Goal: Task Accomplishment & Management: Manage account settings

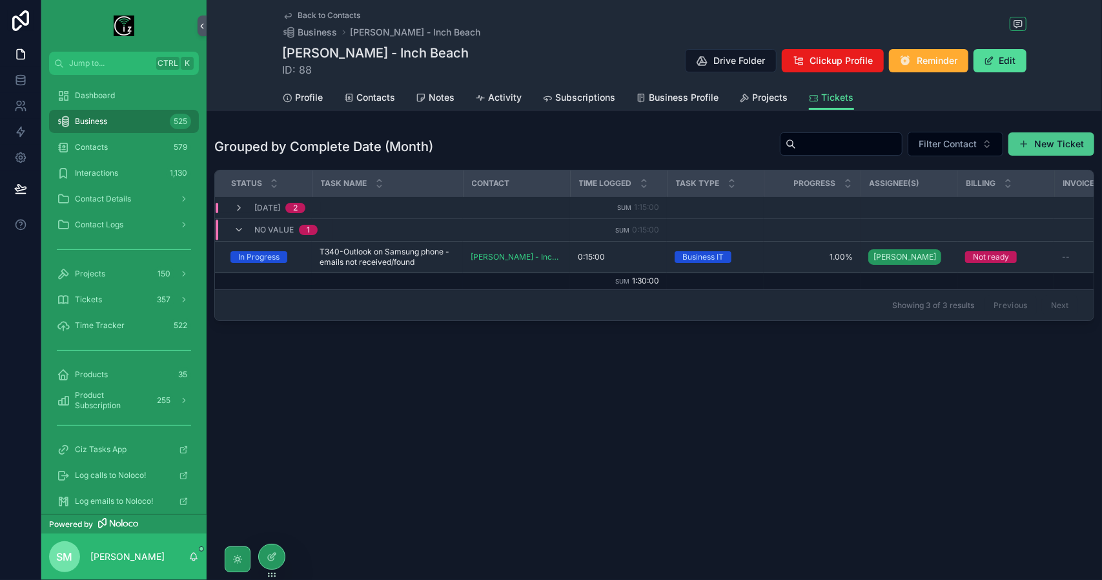
drag, startPoint x: 0, startPoint y: 0, endPoint x: 1079, endPoint y: 144, distance: 1088.2
click at [1079, 144] on button "New Ticket" at bounding box center [1051, 143] width 86 height 23
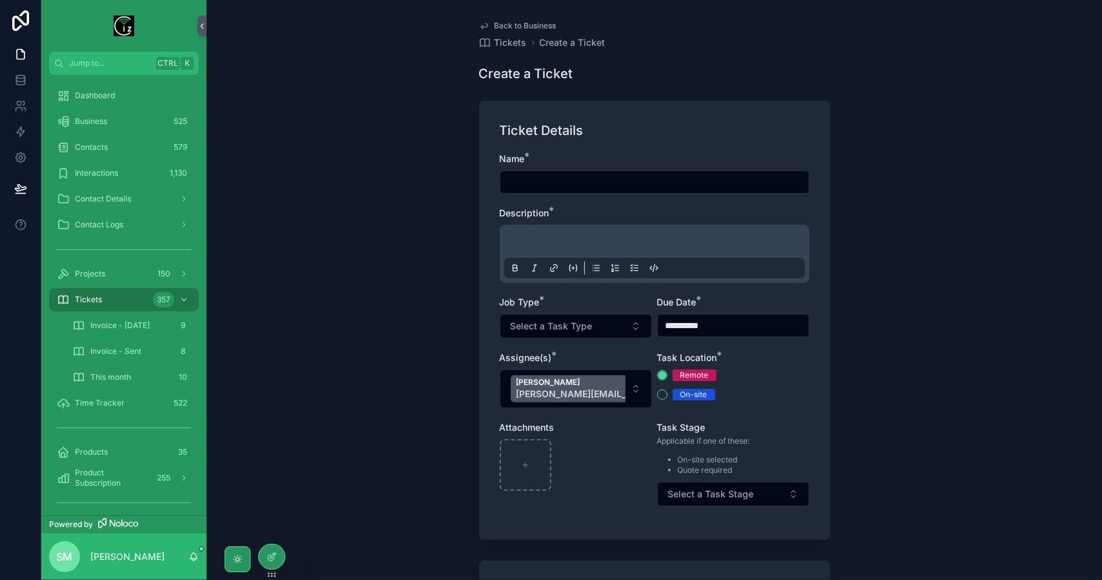
click at [616, 182] on input "scrollable content" at bounding box center [654, 182] width 309 height 18
click at [538, 181] on input "**********" at bounding box center [654, 182] width 309 height 18
drag, startPoint x: 698, startPoint y: 181, endPoint x: 497, endPoint y: 188, distance: 201.5
click at [500, 188] on input "**********" at bounding box center [654, 182] width 309 height 18
type input "**********"
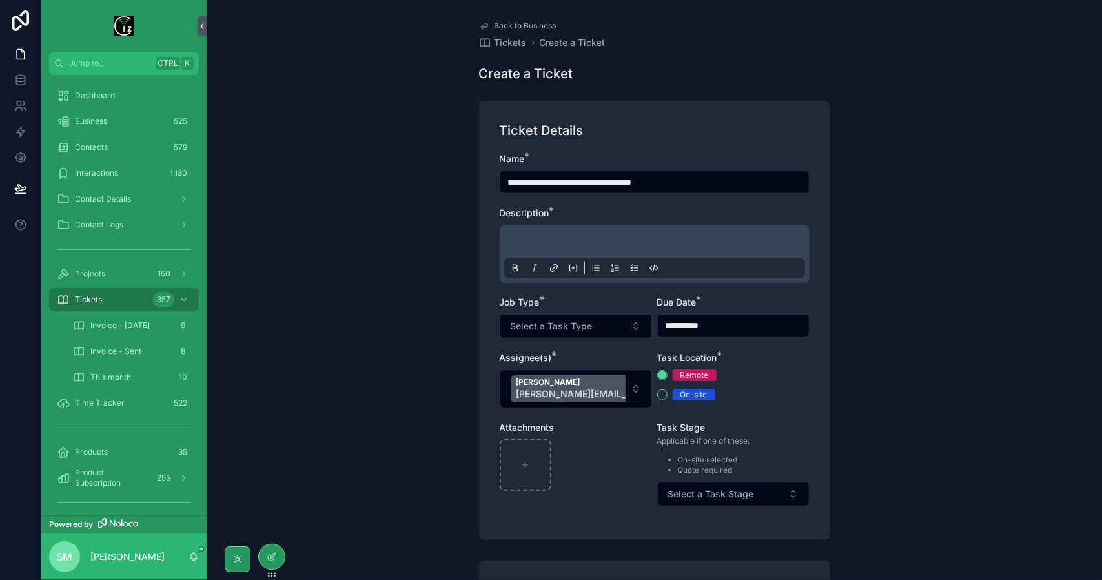
click at [536, 241] on p "scrollable content" at bounding box center [657, 243] width 301 height 13
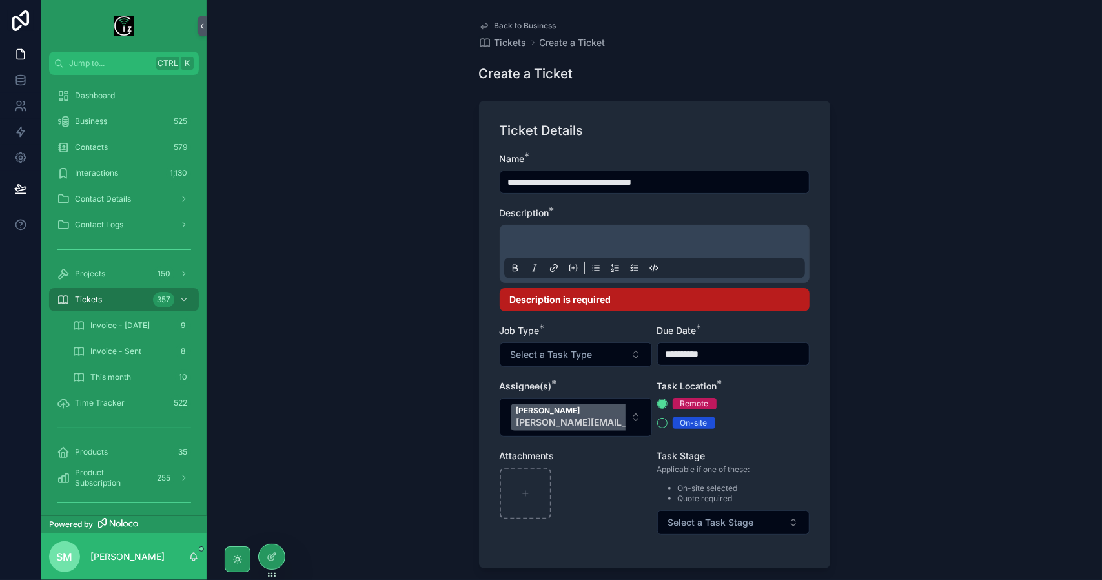
paste div "scrollable content"
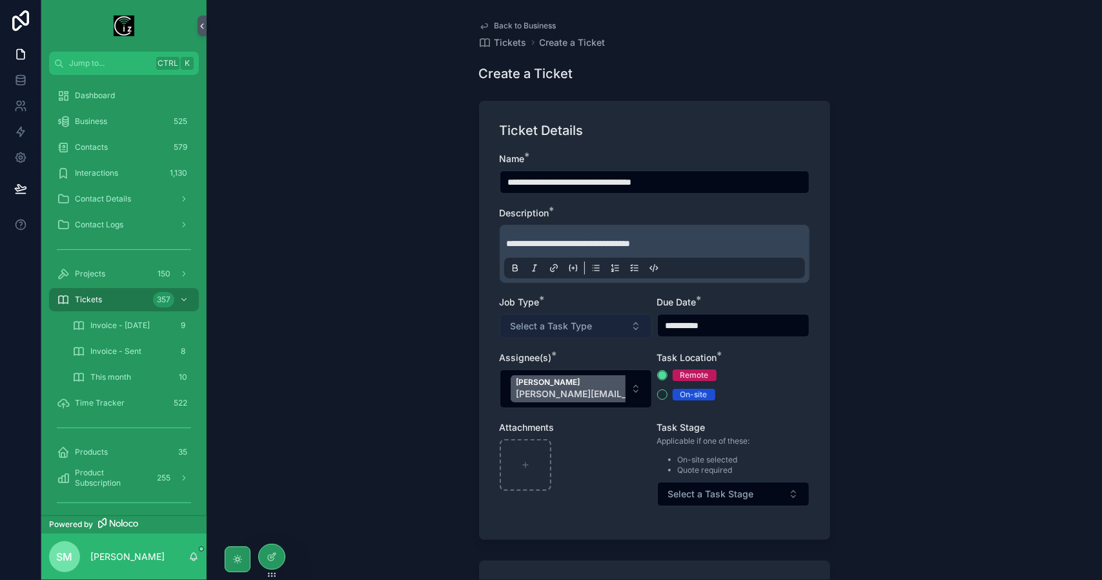
click at [596, 332] on button "Select a Task Type" at bounding box center [576, 326] width 152 height 25
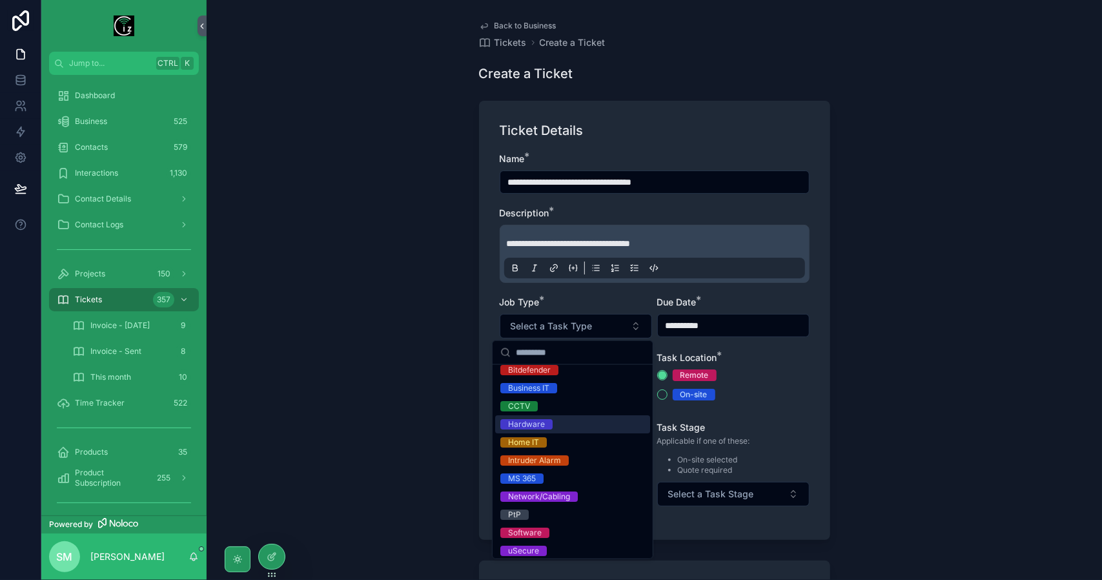
scroll to position [65, 0]
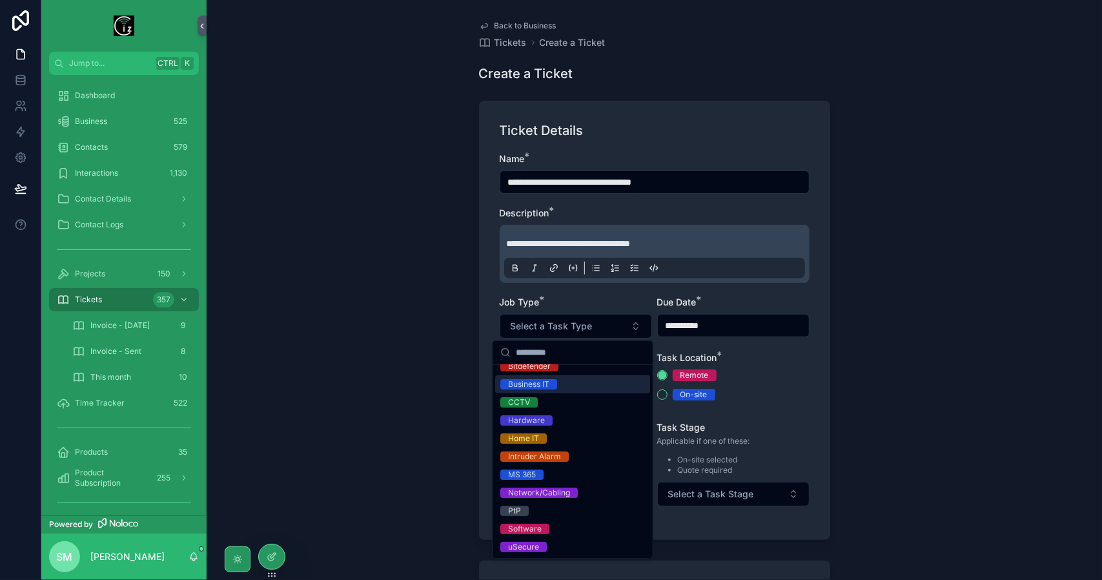
click at [556, 380] on span "Business IT" at bounding box center [528, 384] width 57 height 10
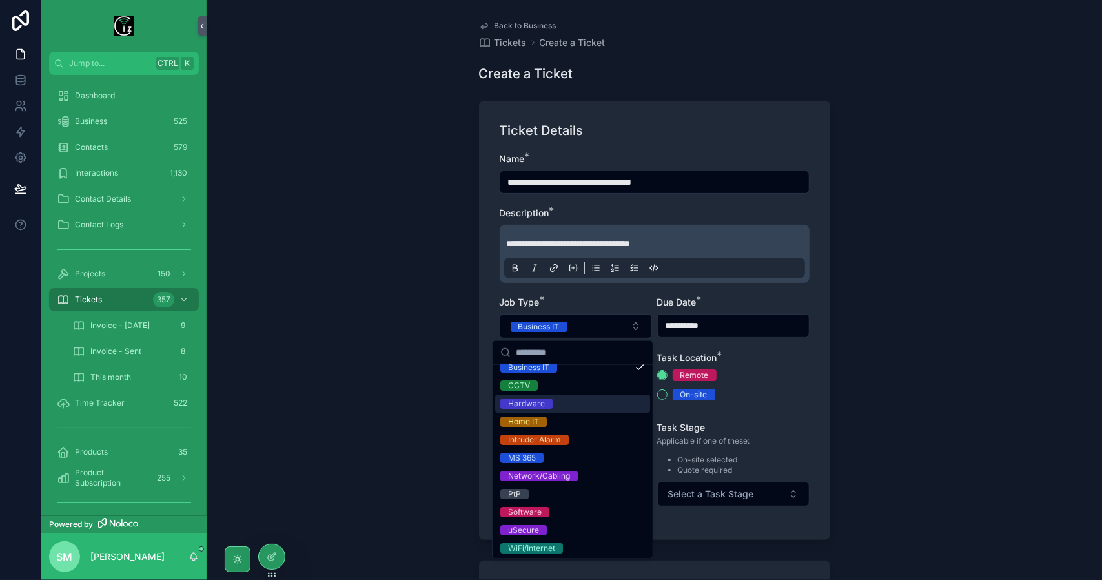
scroll to position [83, 0]
click at [820, 383] on div "**********" at bounding box center [654, 320] width 351 height 439
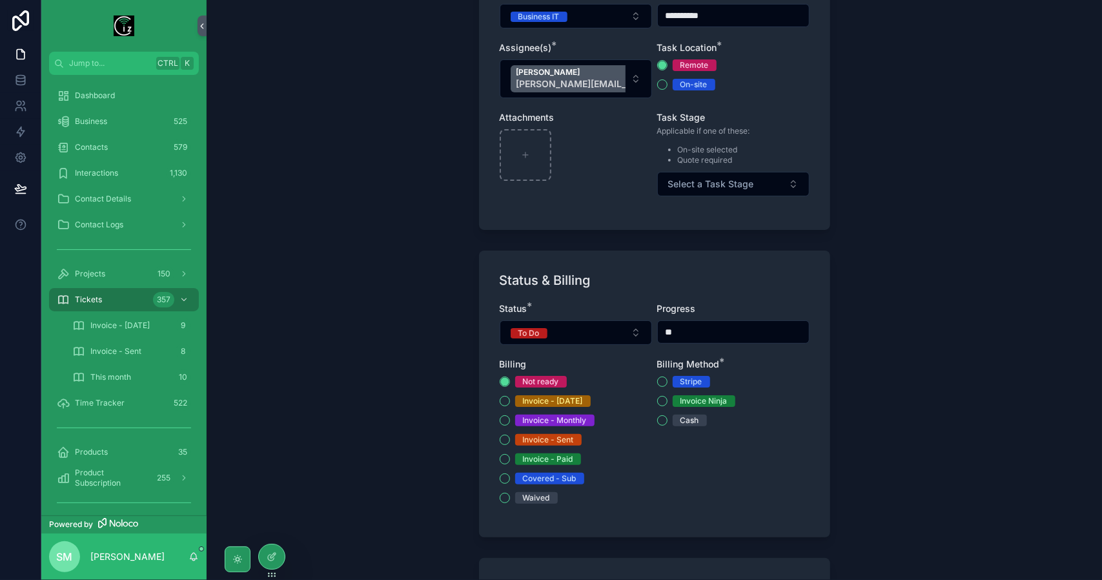
scroll to position [323, 0]
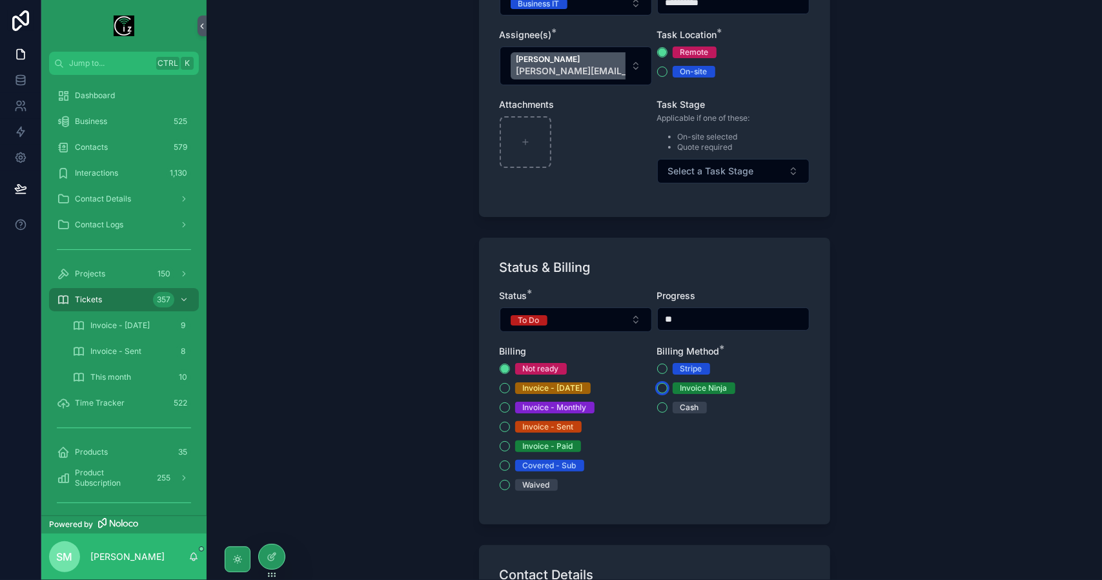
click at [658, 387] on button "Invoice Ninja" at bounding box center [662, 388] width 10 height 10
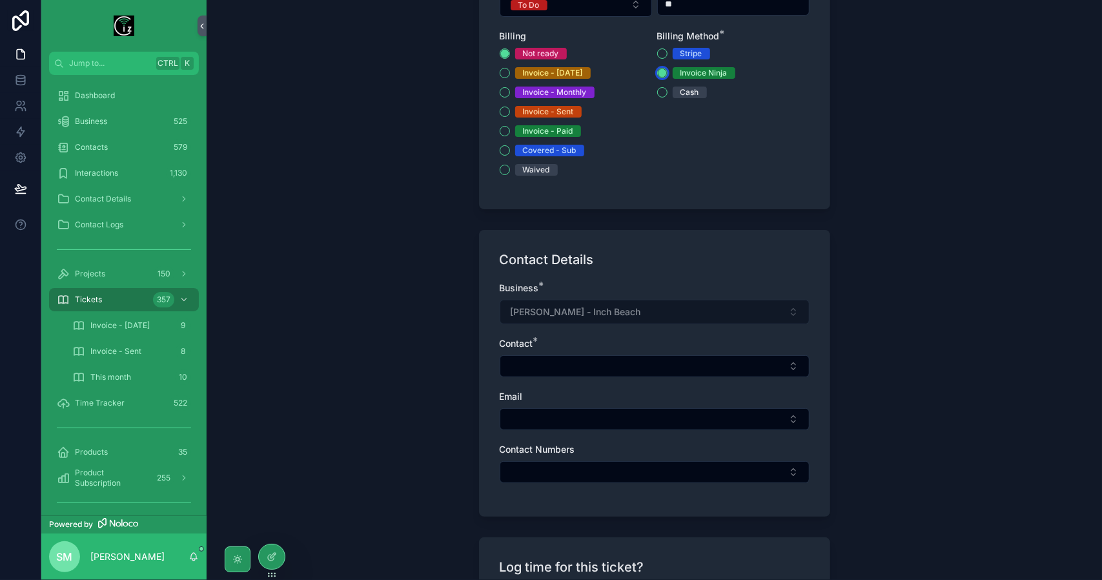
scroll to position [645, 0]
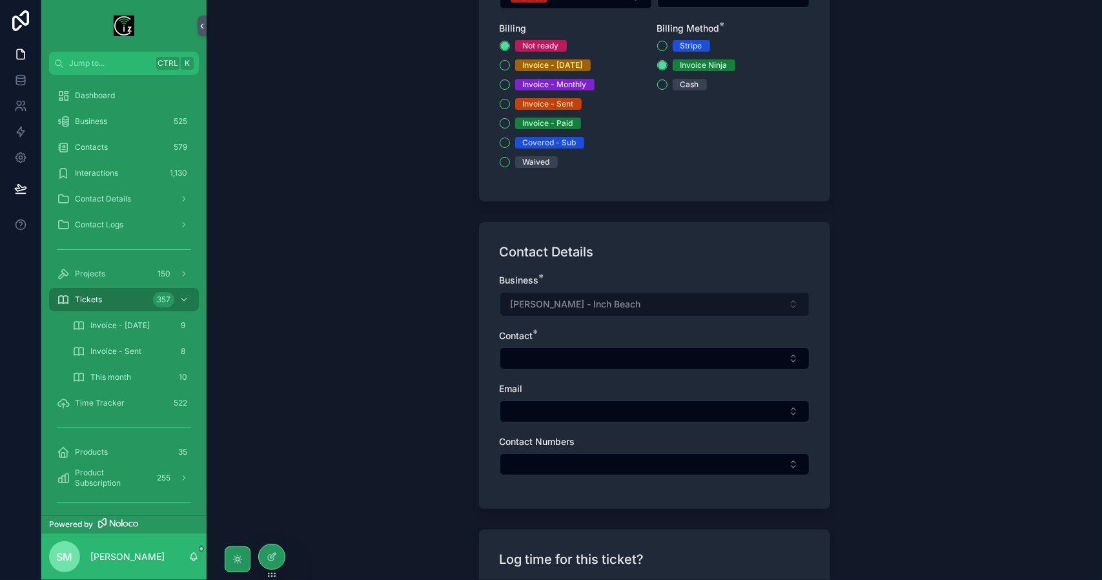
click at [567, 366] on div "Business * [PERSON_NAME] - Inch Beach Contact * Email Contact Numbers" at bounding box center [655, 381] width 310 height 214
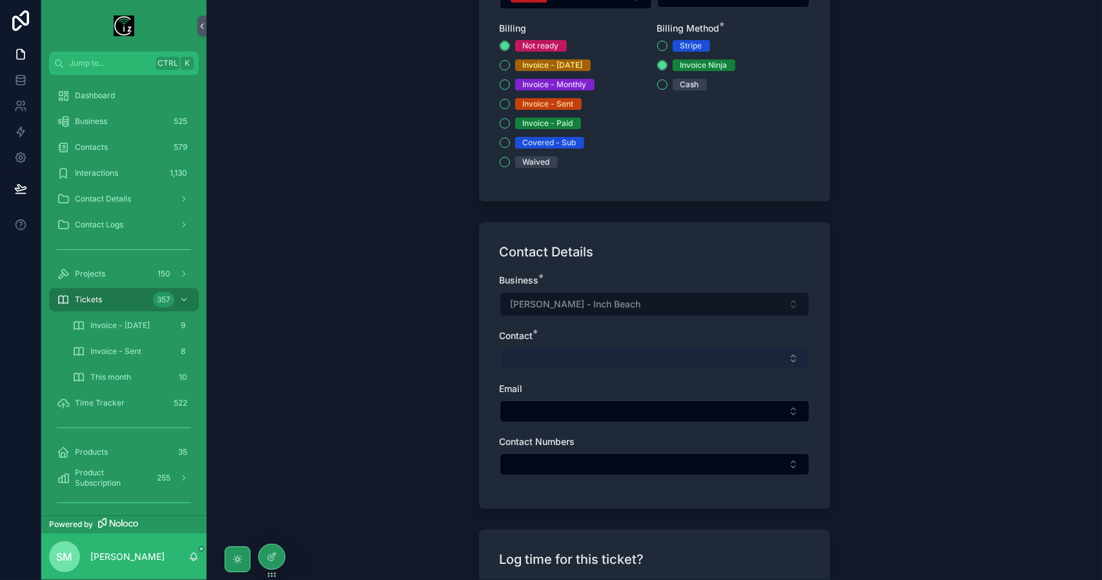
click at [573, 356] on button "Select Button" at bounding box center [655, 358] width 310 height 22
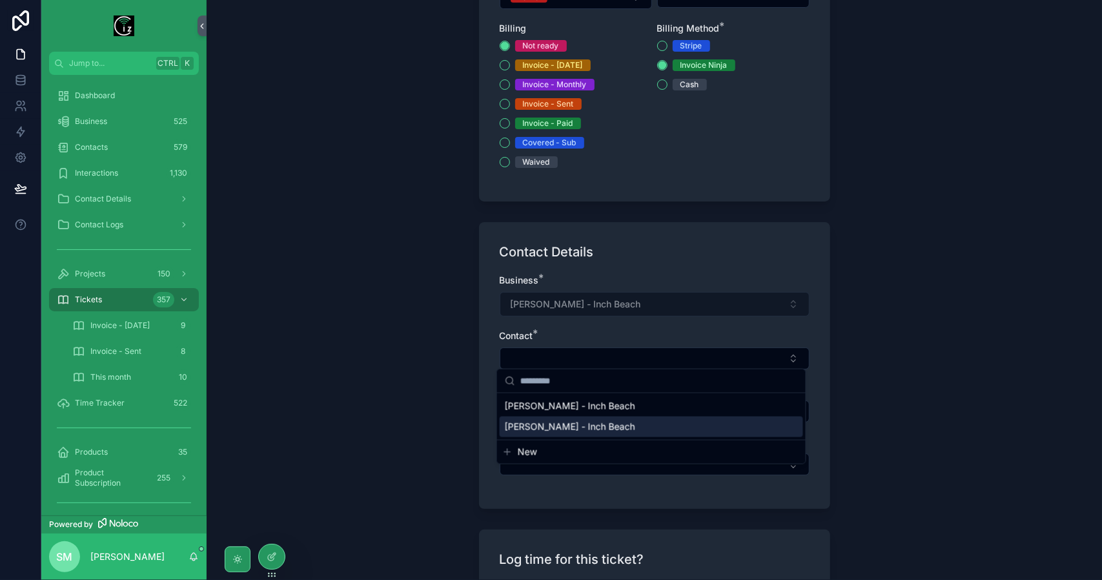
click at [578, 423] on span "[PERSON_NAME] - Inch Beach" at bounding box center [570, 426] width 130 height 13
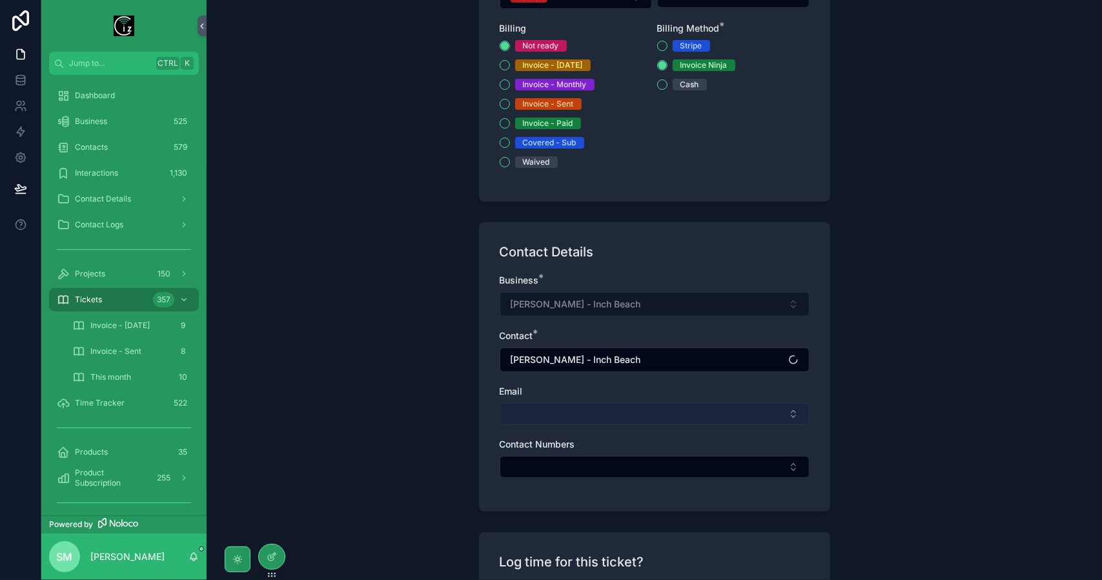
click at [575, 411] on button "Select Button" at bounding box center [655, 414] width 310 height 22
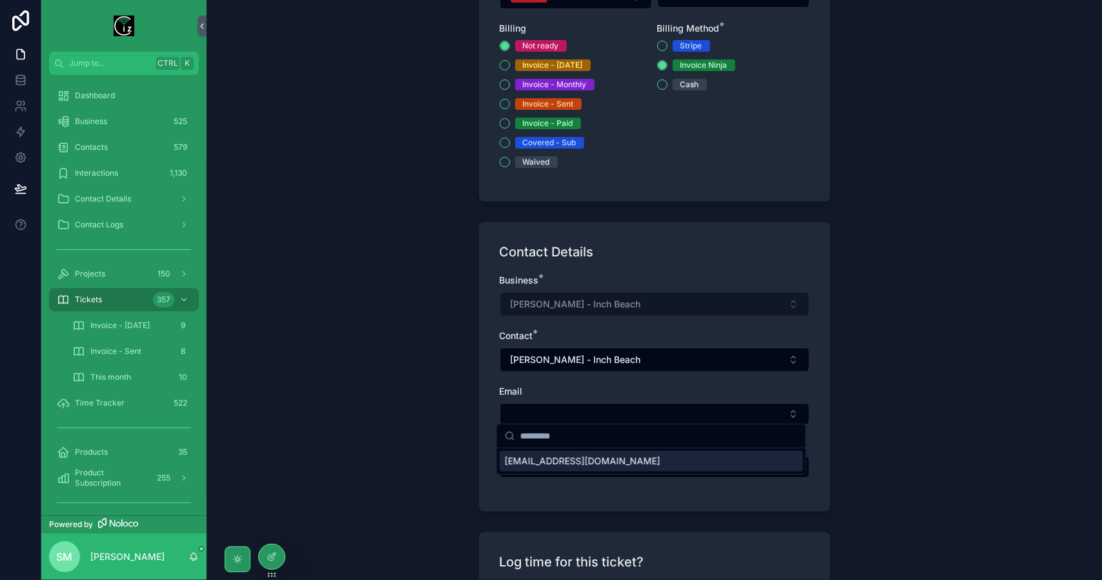
click at [565, 462] on span "[EMAIL_ADDRESS][DOMAIN_NAME]" at bounding box center [583, 460] width 156 height 13
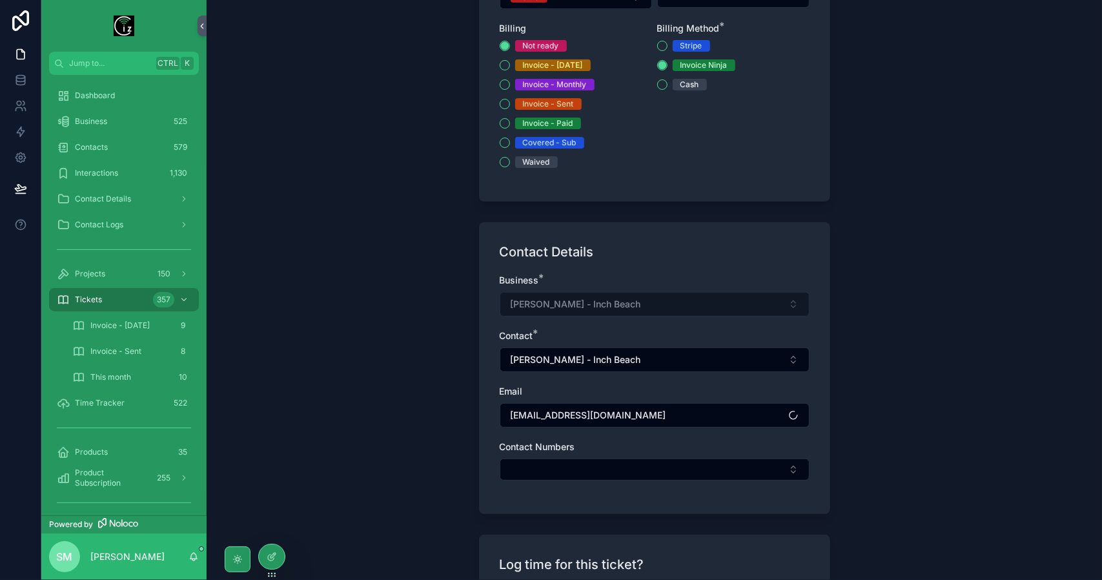
click at [565, 462] on button "Select Button" at bounding box center [655, 469] width 310 height 22
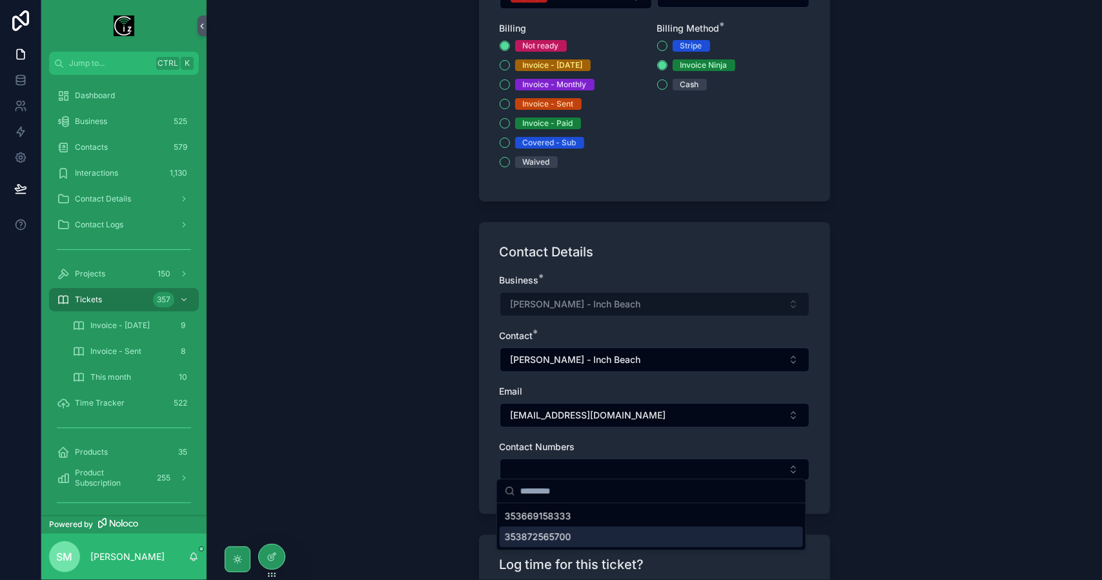
click at [557, 535] on span "353872565700" at bounding box center [538, 536] width 66 height 13
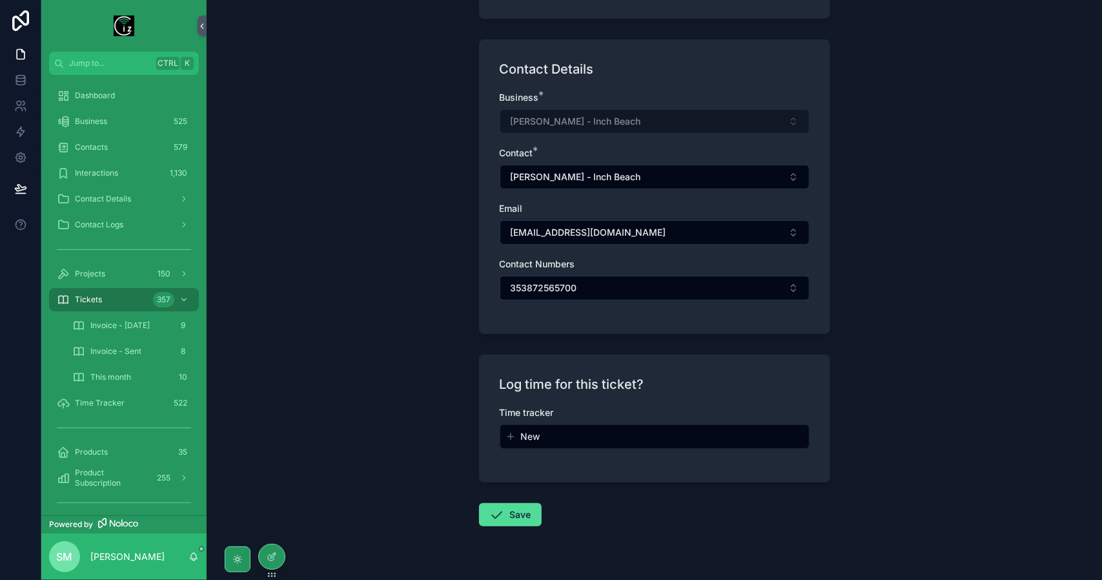
scroll to position [852, 0]
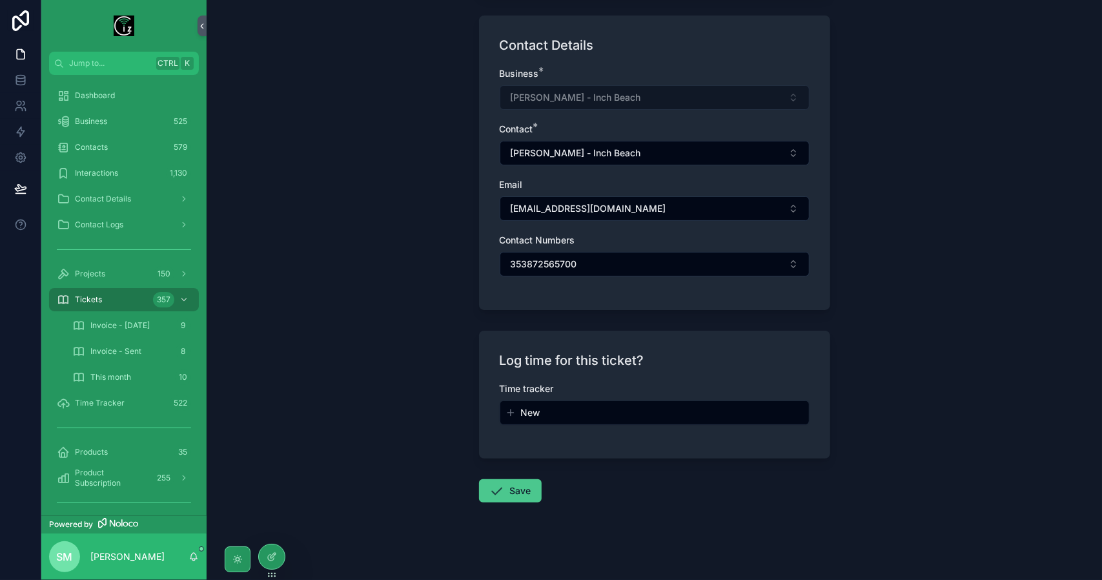
click at [525, 483] on button "Save" at bounding box center [510, 490] width 63 height 23
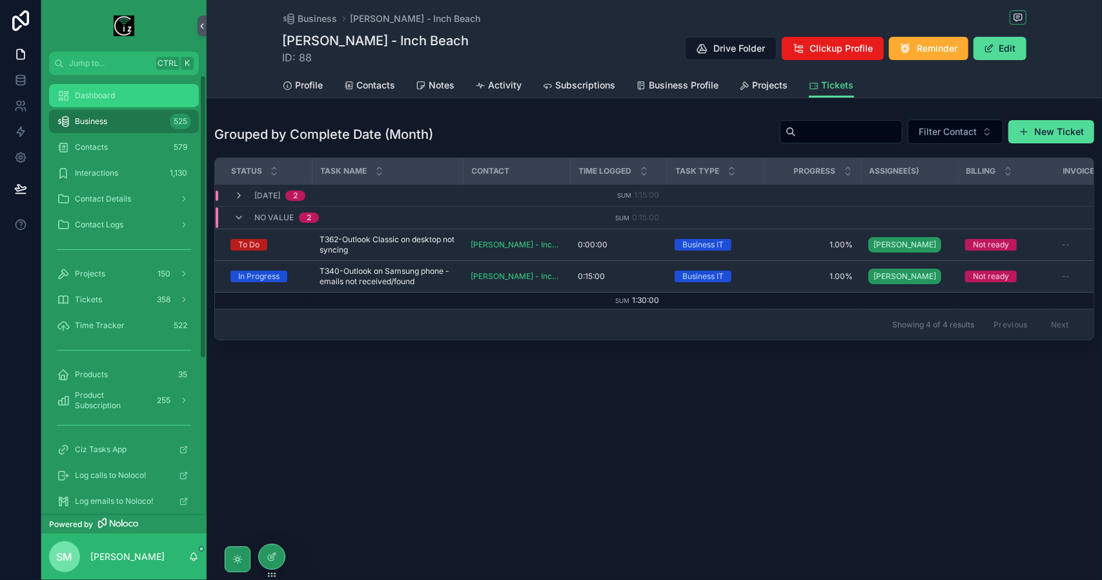
click at [143, 96] on div "Dashboard" at bounding box center [124, 95] width 134 height 21
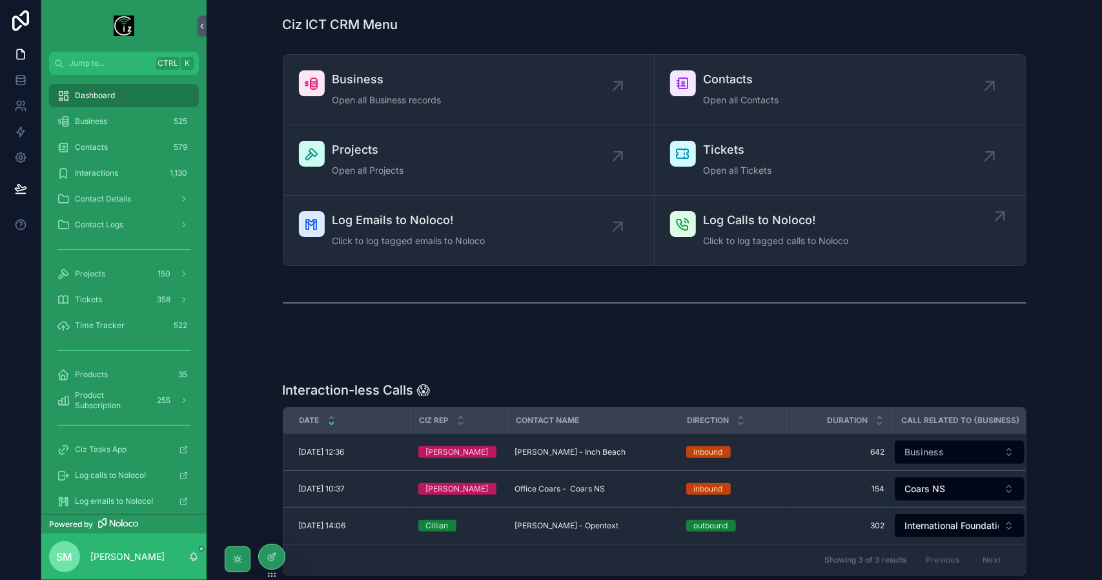
click at [745, 237] on span "Click to log tagged calls to Noloco" at bounding box center [776, 240] width 145 height 13
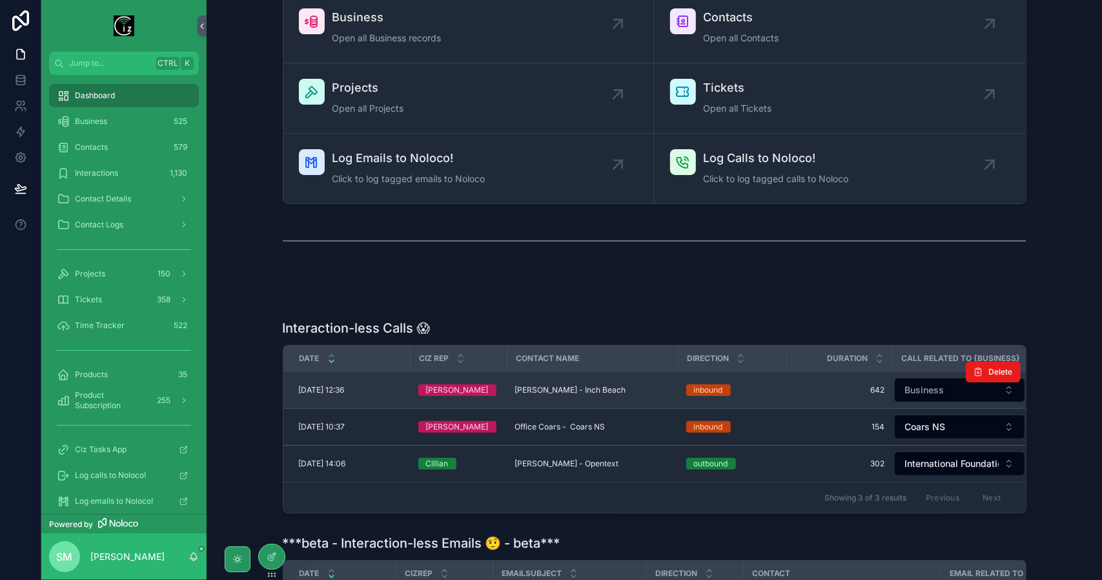
scroll to position [65, 0]
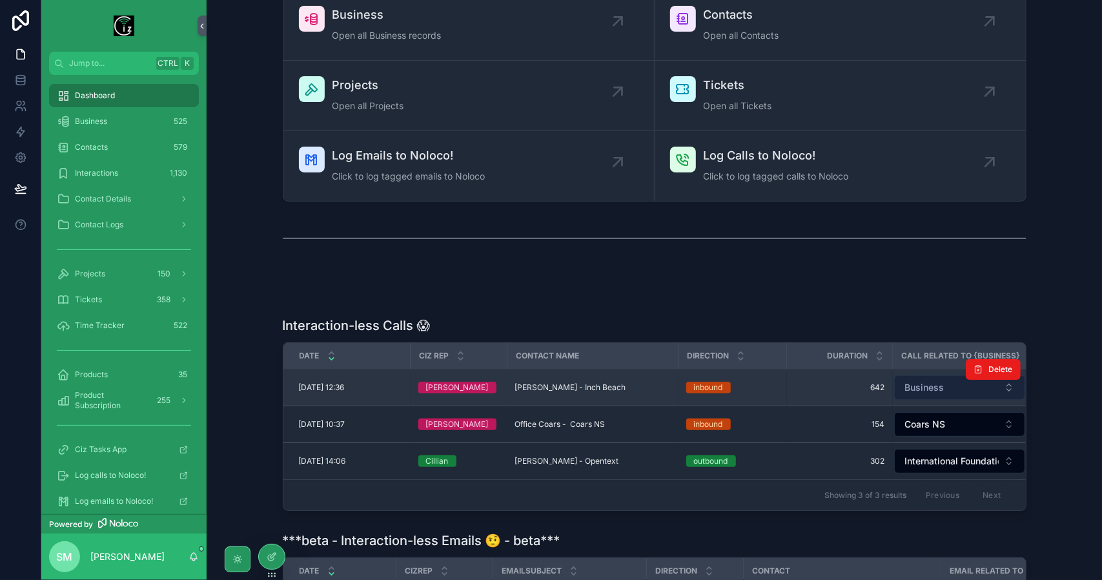
click at [929, 384] on span "Business" at bounding box center [924, 387] width 39 height 13
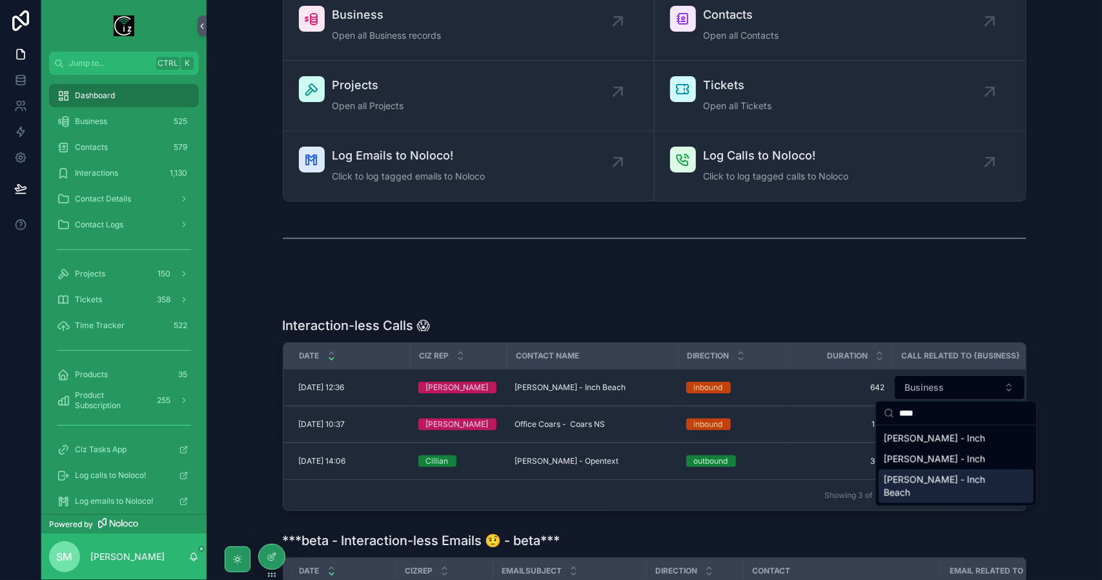
type input "****"
click at [931, 483] on span "[PERSON_NAME] - Inch Beach" at bounding box center [948, 486] width 129 height 26
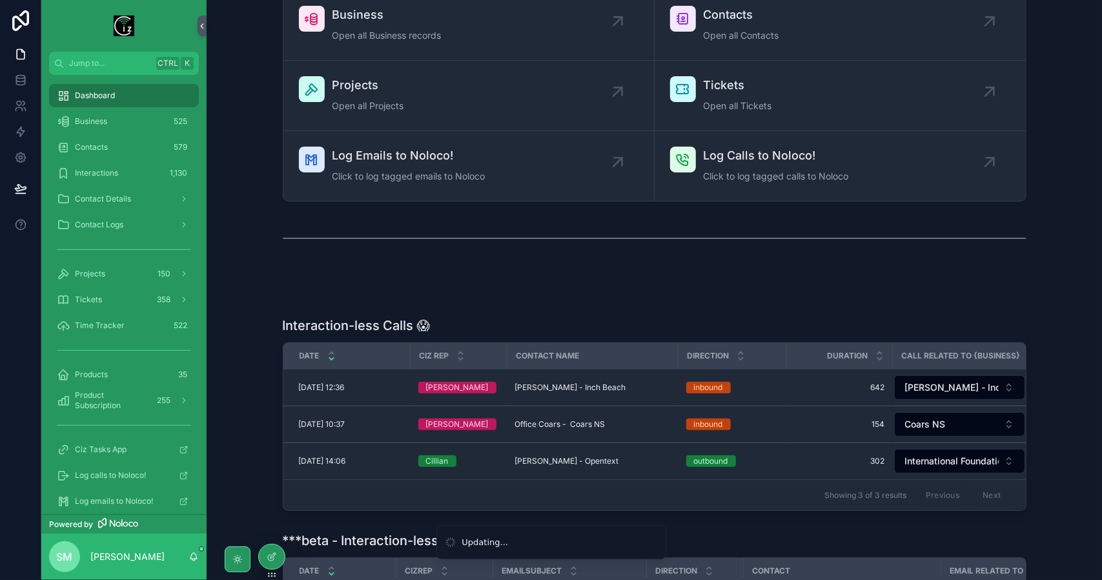
click at [1022, 292] on div "scrollable content" at bounding box center [654, 295] width 875 height 10
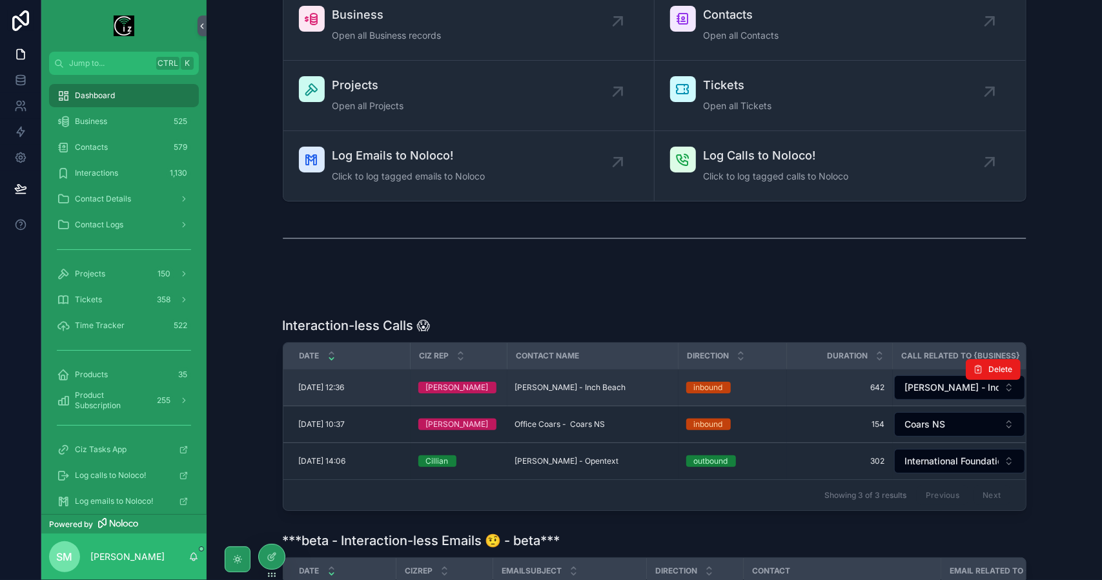
click at [540, 382] on span "[PERSON_NAME] - Inch Beach" at bounding box center [570, 387] width 111 height 10
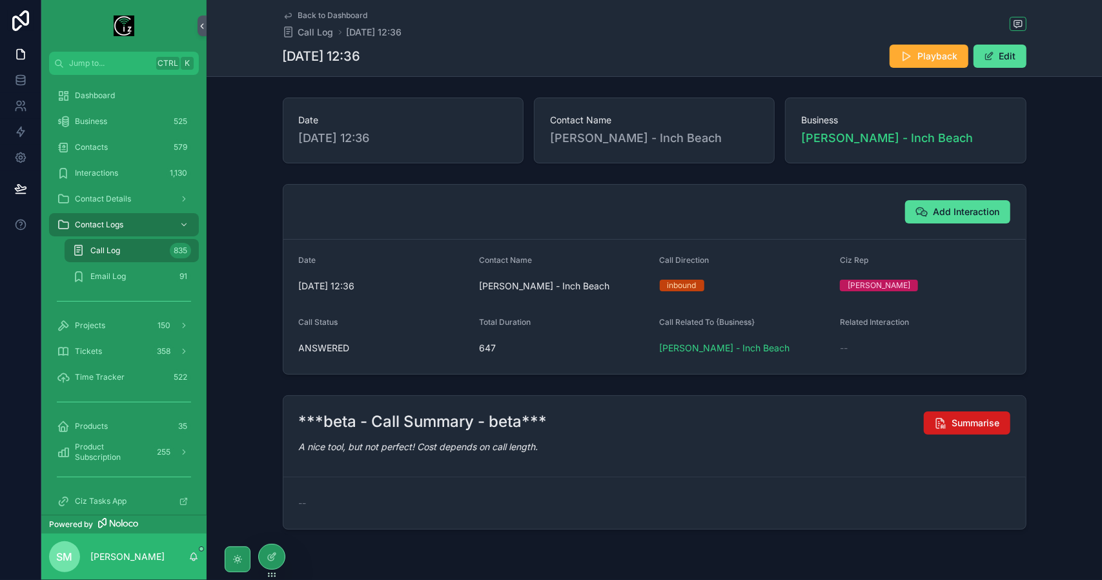
click at [1001, 427] on button "Summarise" at bounding box center [967, 422] width 86 height 23
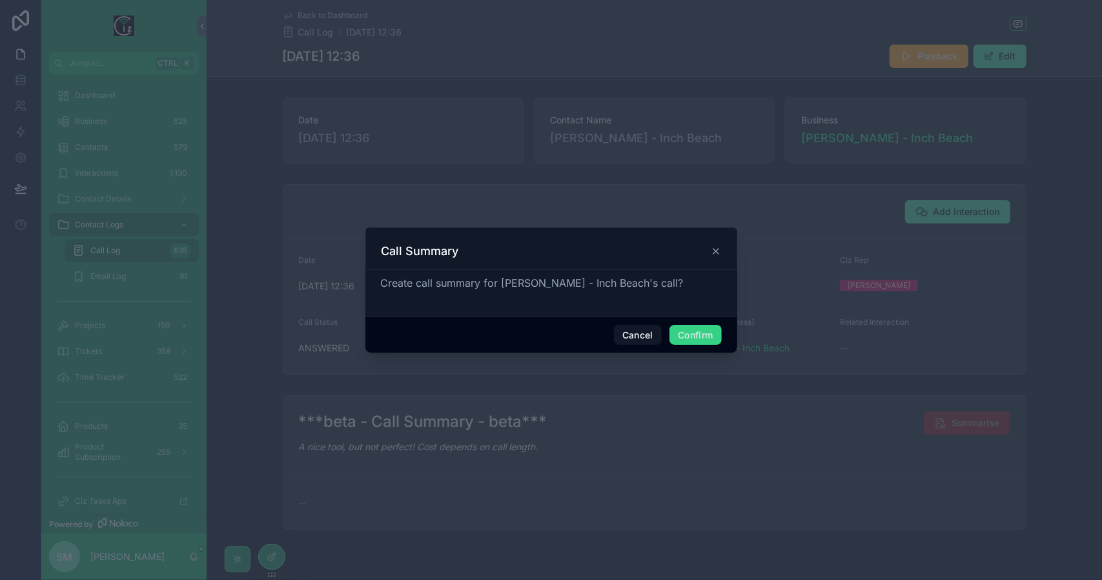
click at [701, 332] on button "Confirm" at bounding box center [695, 335] width 52 height 21
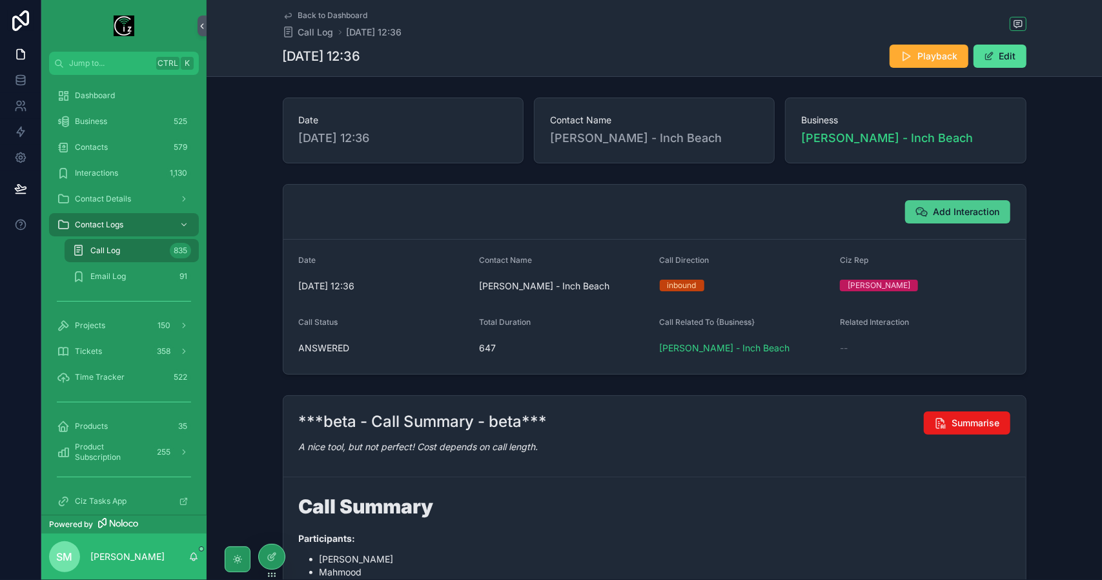
click at [979, 203] on button "Add Interaction" at bounding box center [957, 211] width 105 height 23
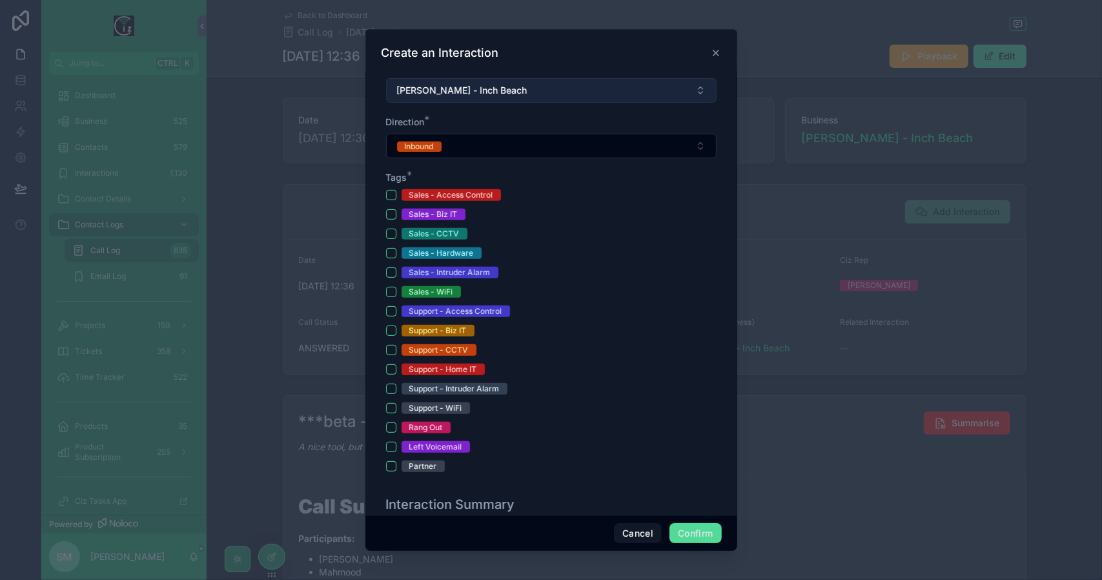
scroll to position [323, 0]
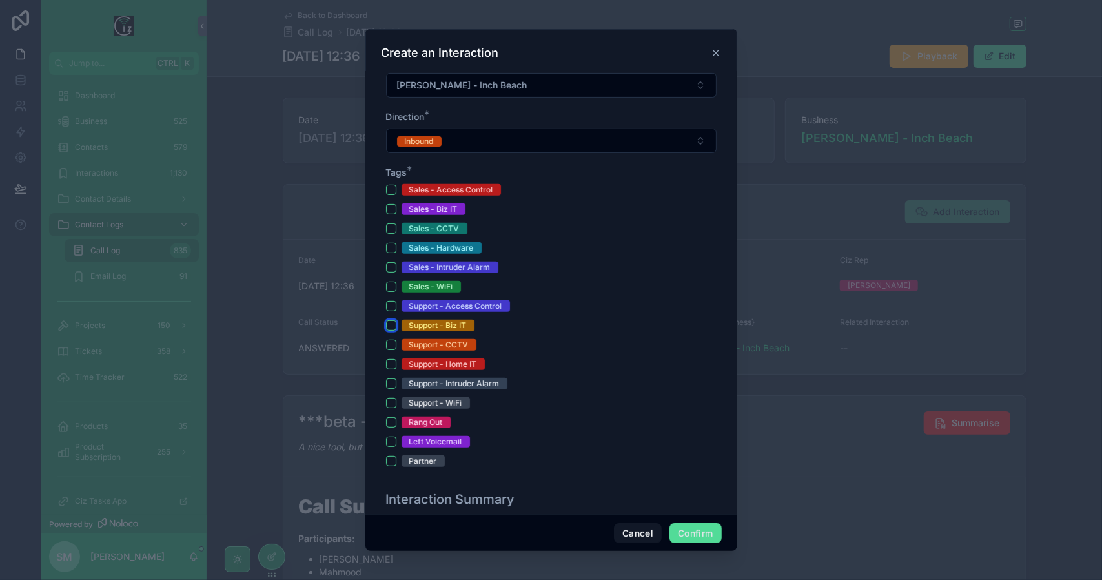
click at [392, 322] on button "Support - Biz IT" at bounding box center [391, 325] width 10 height 10
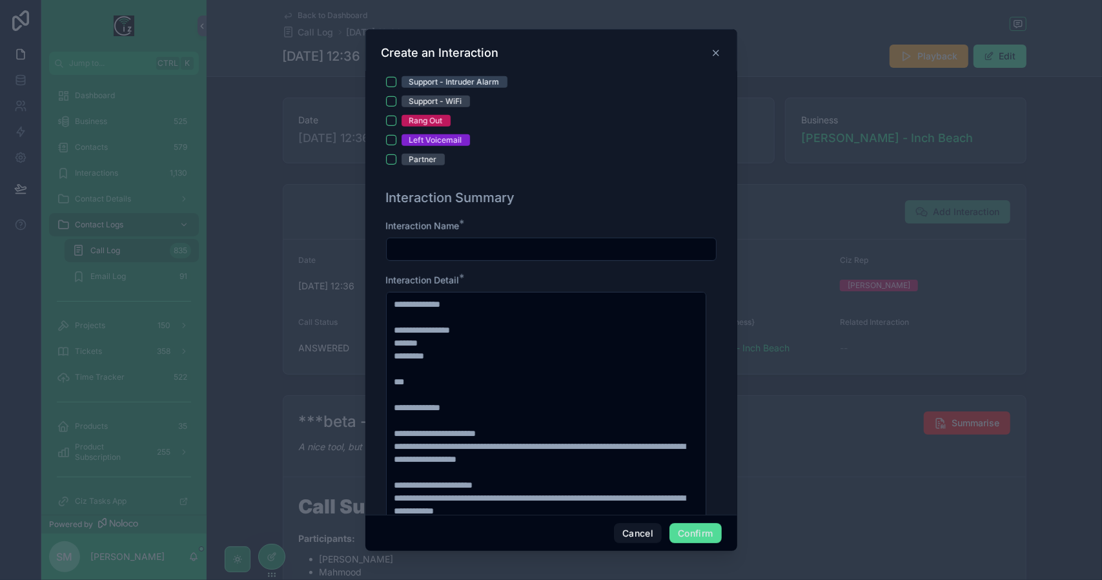
scroll to position [645, 0]
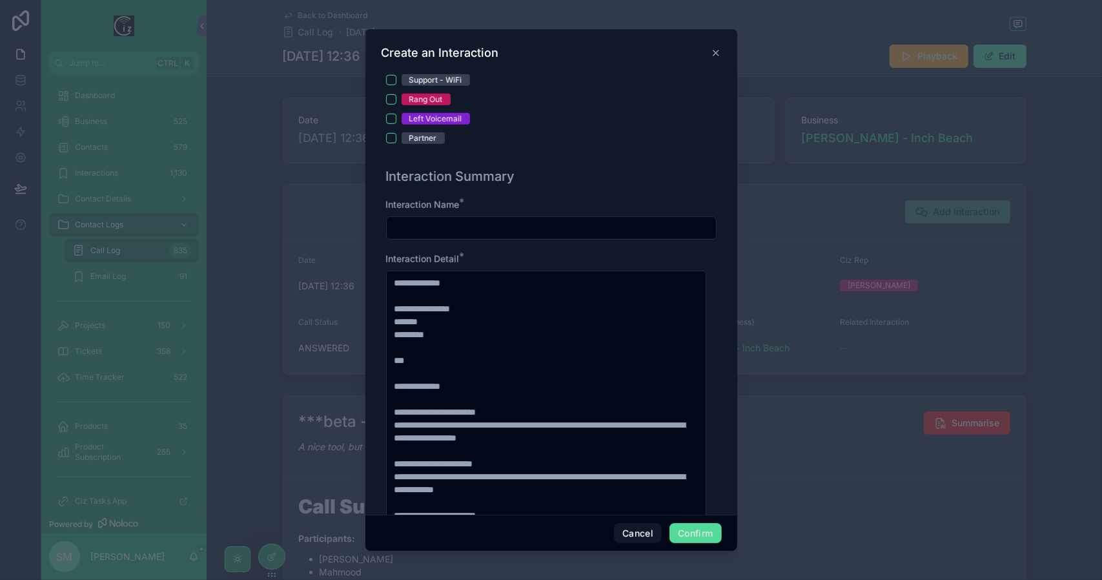
click at [428, 223] on input "text" at bounding box center [551, 228] width 329 height 18
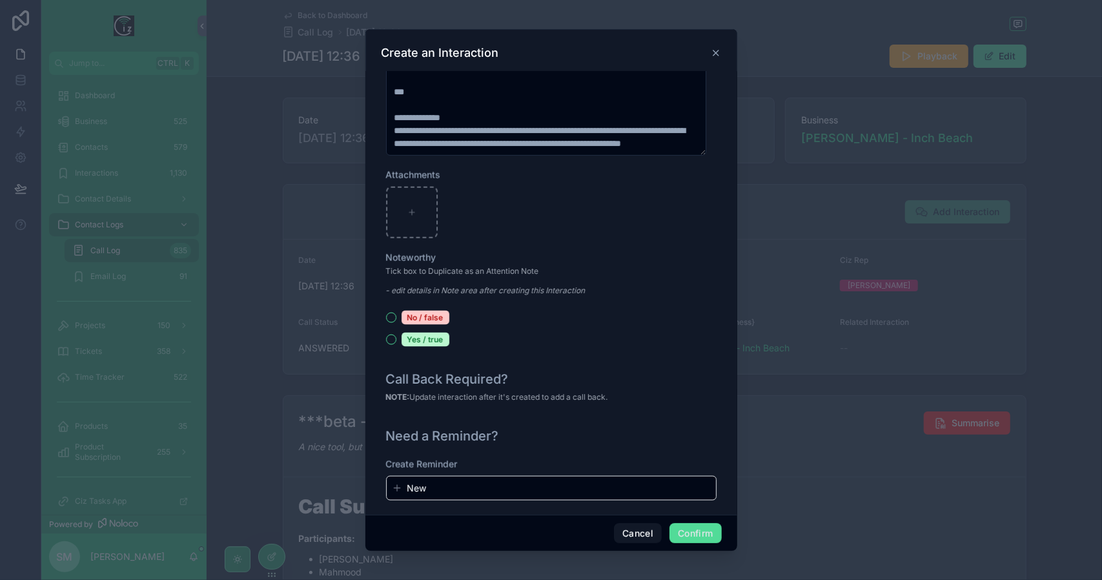
scroll to position [1387, 0]
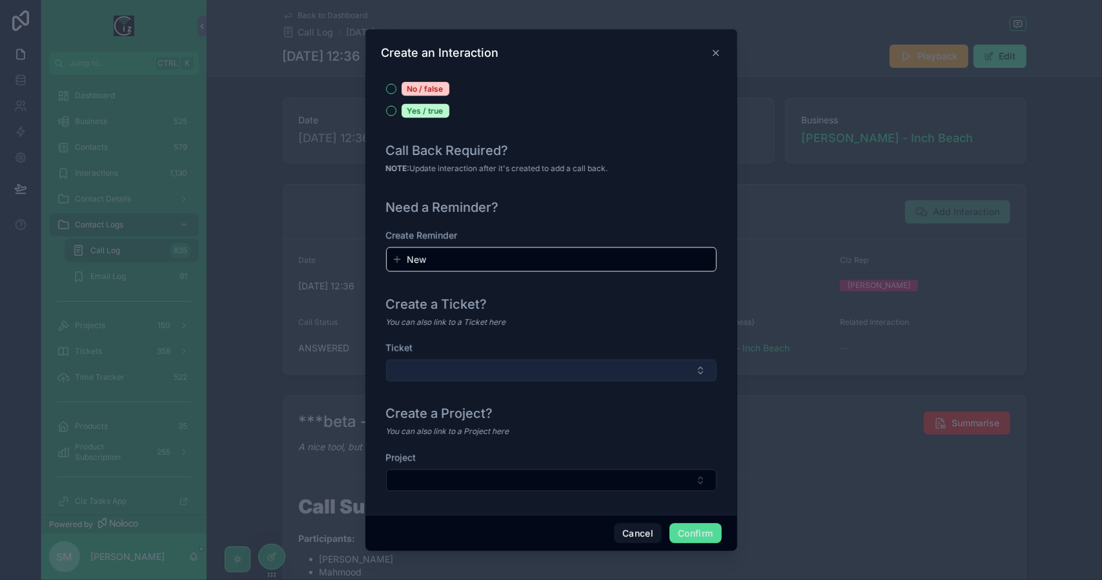
type input "**********"
click at [629, 367] on button "Select Button" at bounding box center [551, 371] width 330 height 22
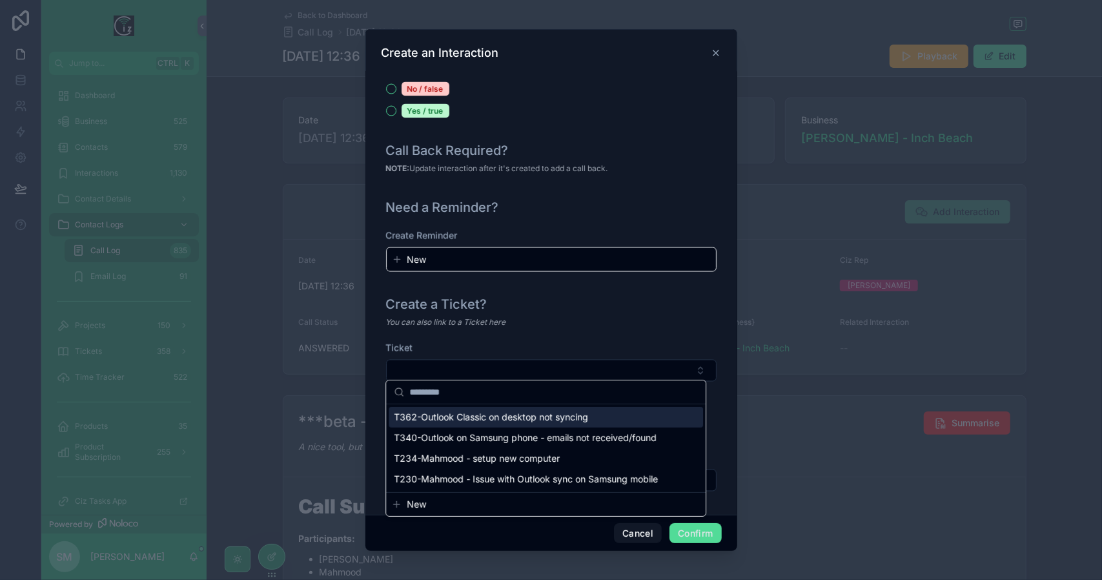
click at [598, 412] on div "T362-Outlook Classic on desktop not syncing" at bounding box center [546, 417] width 314 height 21
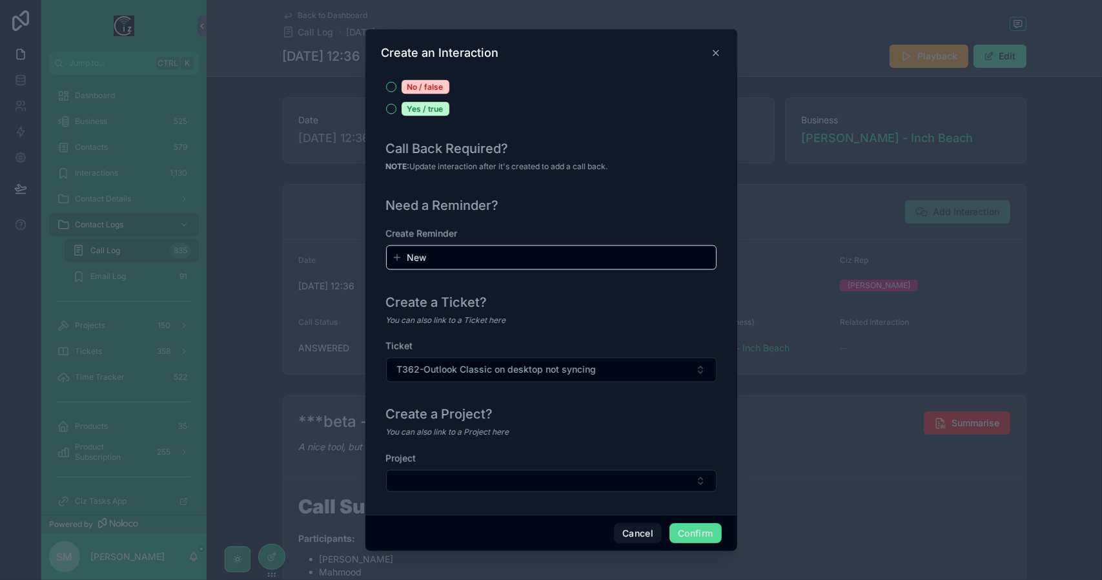
scroll to position [1390, 0]
click at [700, 528] on button "Confirm" at bounding box center [695, 533] width 52 height 21
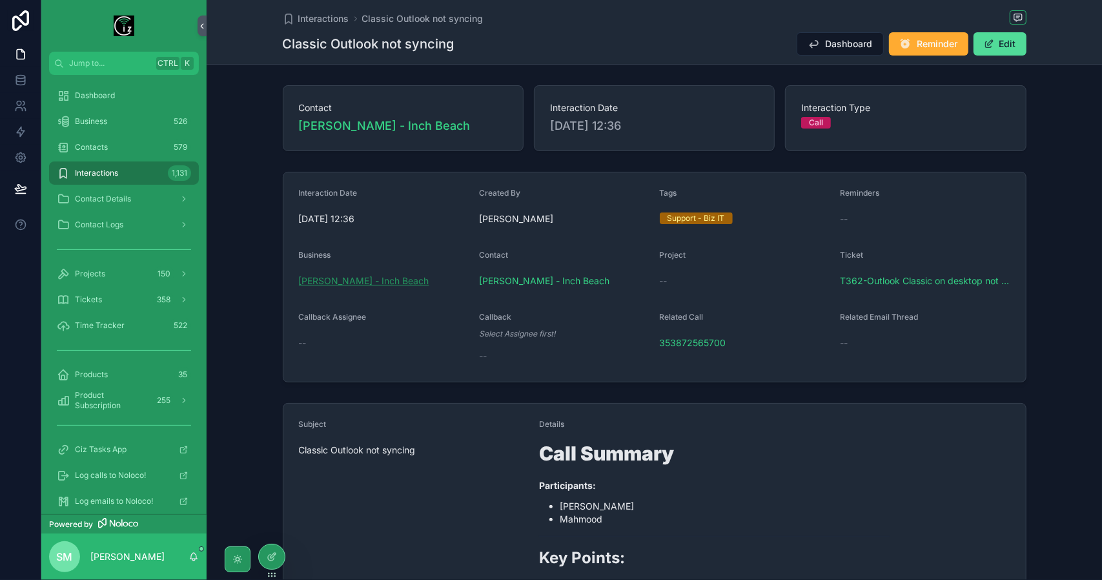
click at [417, 276] on span "[PERSON_NAME] - Inch Beach" at bounding box center [364, 280] width 130 height 13
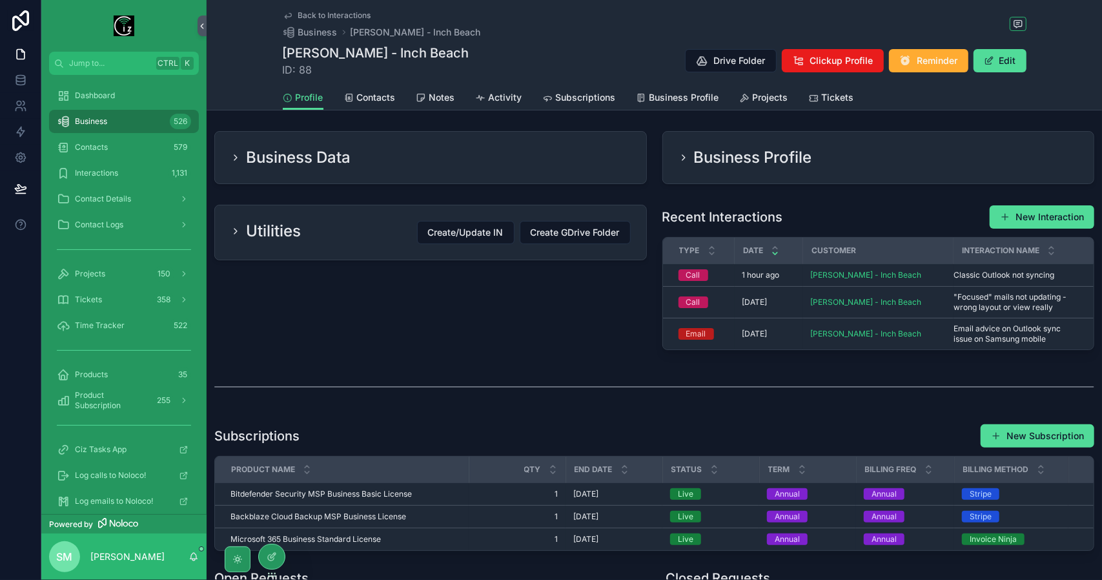
click at [851, 103] on div "Profile Contacts Notes Activity Subscriptions Business Profile Projects Tickets" at bounding box center [655, 97] width 744 height 25
click at [842, 101] on span "Tickets" at bounding box center [838, 97] width 32 height 13
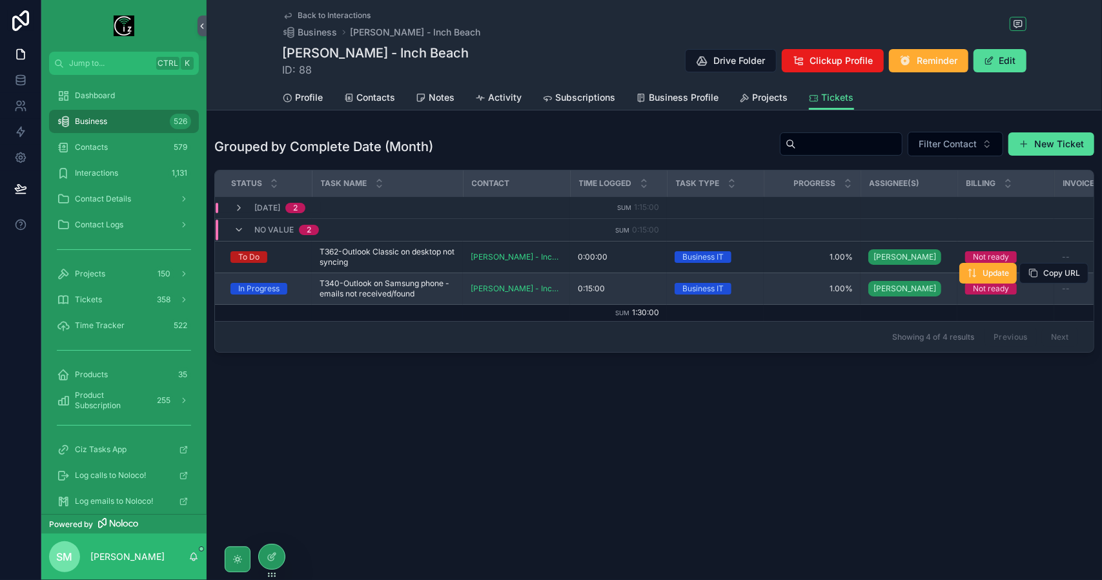
click at [385, 283] on span "T340-Outlook on Samsung phone - emails not received/found" at bounding box center [388, 288] width 136 height 21
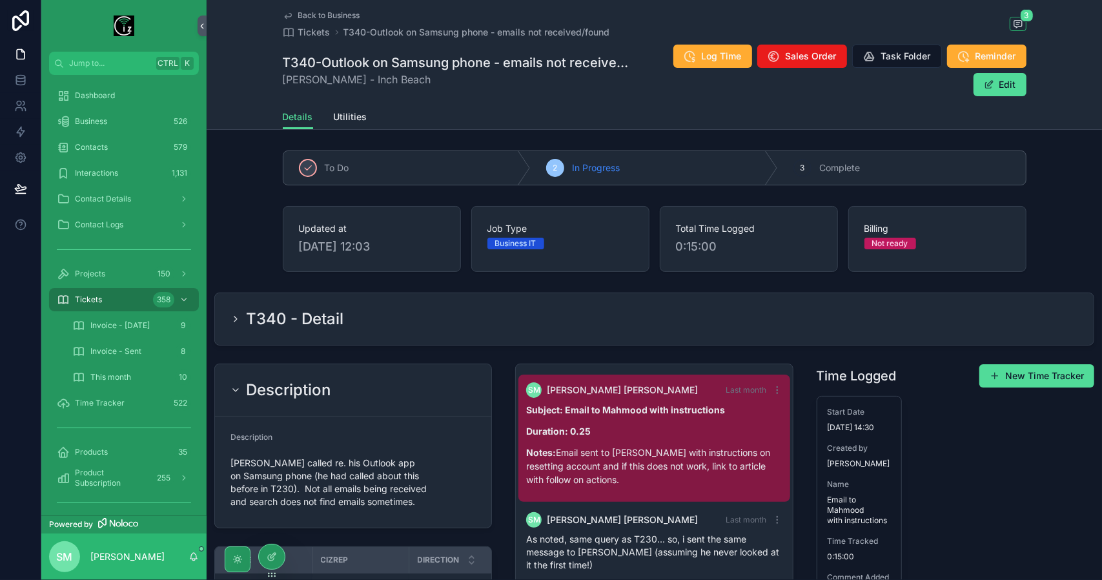
click at [332, 8] on div "Back to Business Tickets T340-Outlook on Samsung phone - emails not received/fo…" at bounding box center [655, 52] width 744 height 105
click at [334, 15] on span "Back to Business" at bounding box center [329, 15] width 62 height 10
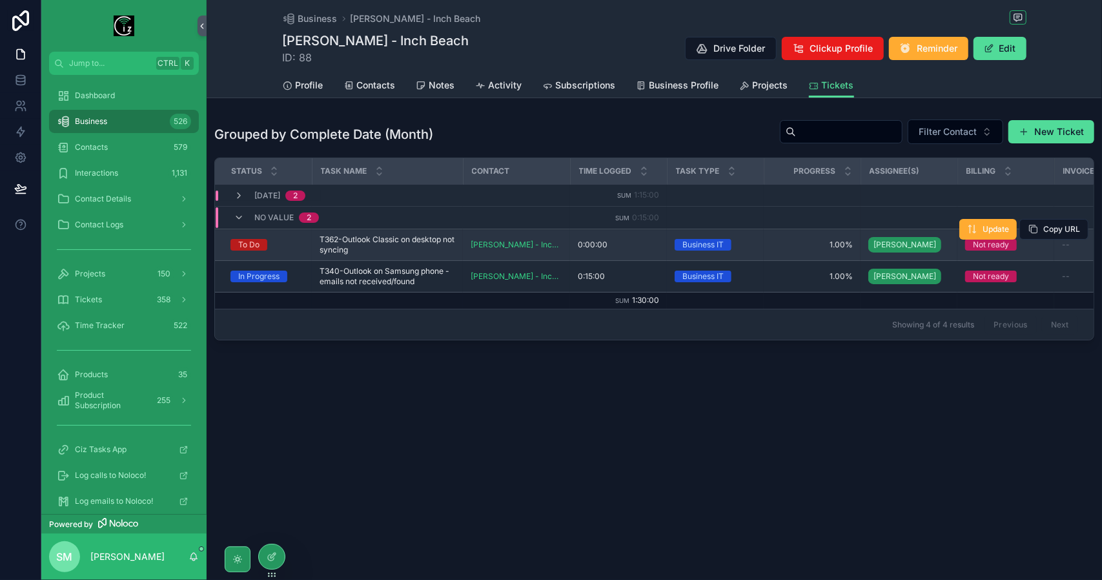
click at [417, 238] on span "T362-Outlook Classic on desktop not syncing" at bounding box center [388, 244] width 136 height 21
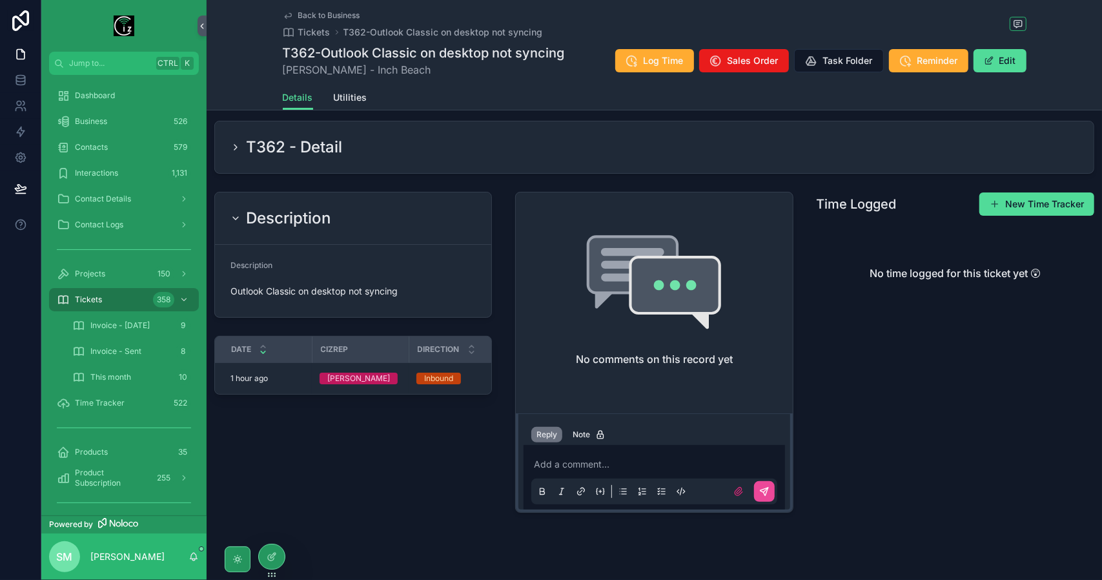
scroll to position [170, 0]
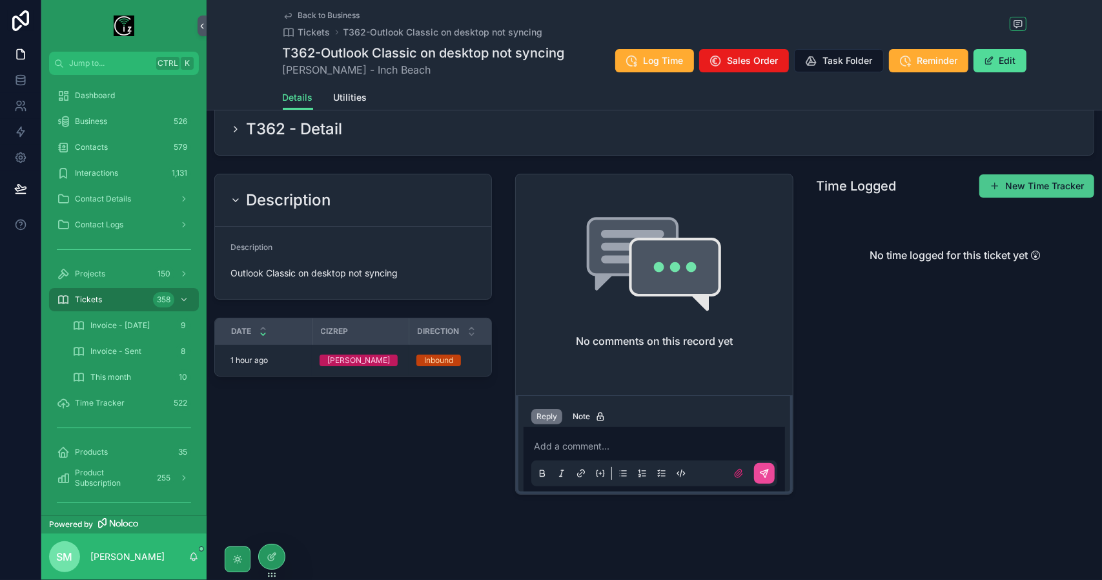
click at [1042, 193] on button "New Time Tracker" at bounding box center [1036, 185] width 115 height 23
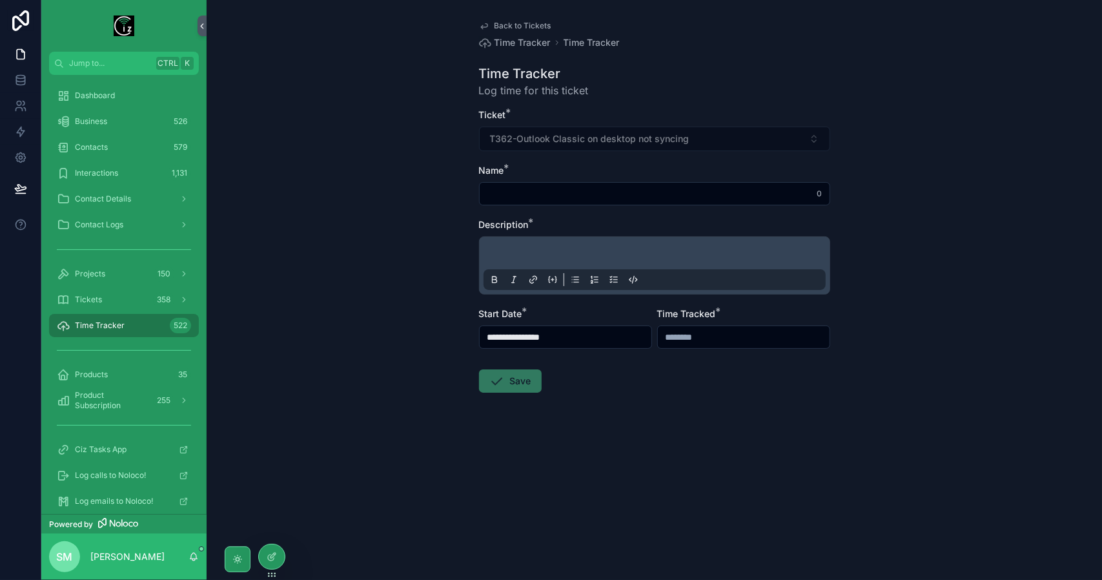
click at [680, 198] on input "scrollable content" at bounding box center [655, 194] width 350 height 18
type input "**********"
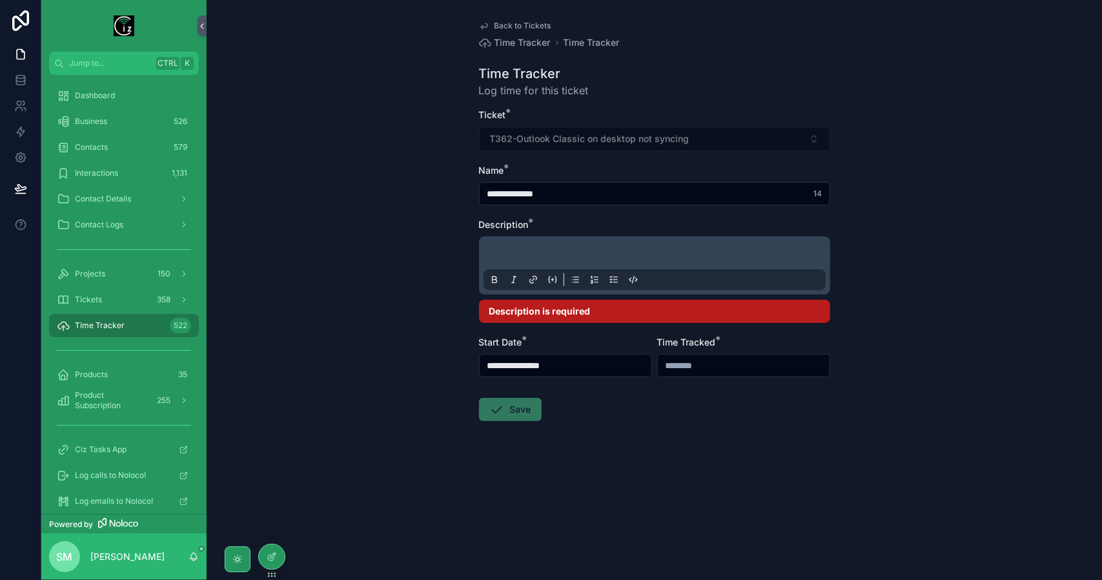
click at [578, 280] on icon "scrollable content" at bounding box center [575, 279] width 10 height 10
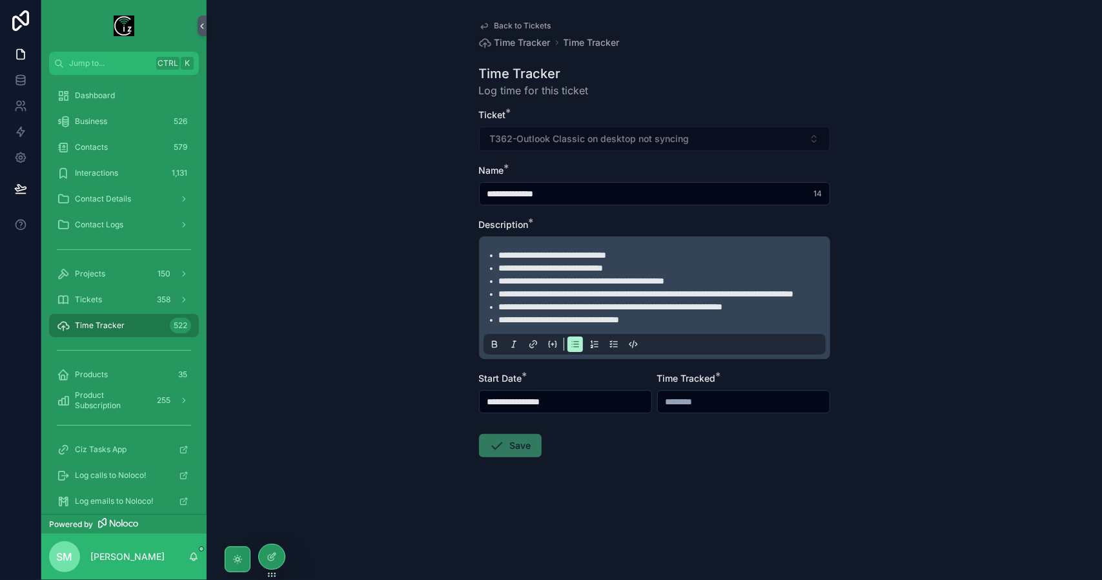
click at [621, 411] on input "**********" at bounding box center [566, 401] width 172 height 18
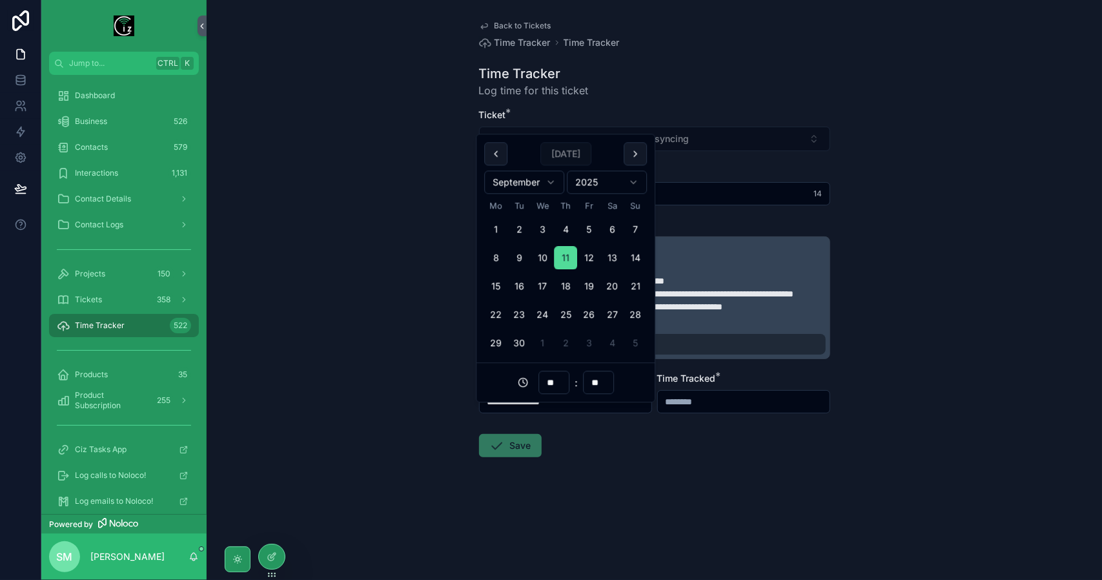
click at [556, 378] on input "**" at bounding box center [554, 383] width 30 height 18
click at [547, 332] on div "13" at bounding box center [554, 330] width 58 height 21
type input "**********"
type input "**"
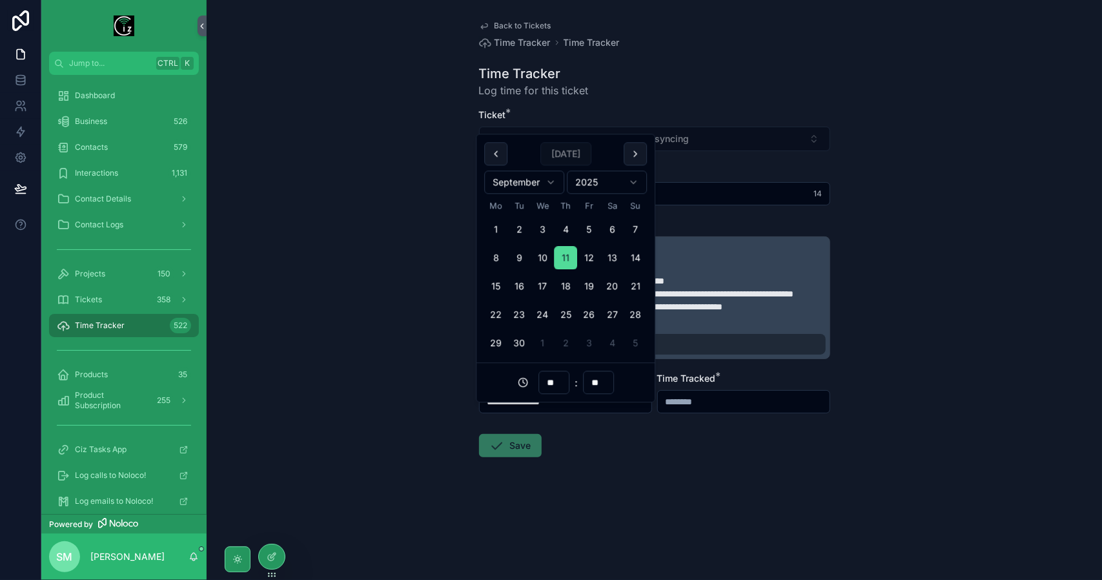
click at [598, 383] on input "**" at bounding box center [599, 383] width 30 height 18
click at [600, 318] on div "45" at bounding box center [598, 316] width 58 height 21
type input "**********"
type input "**"
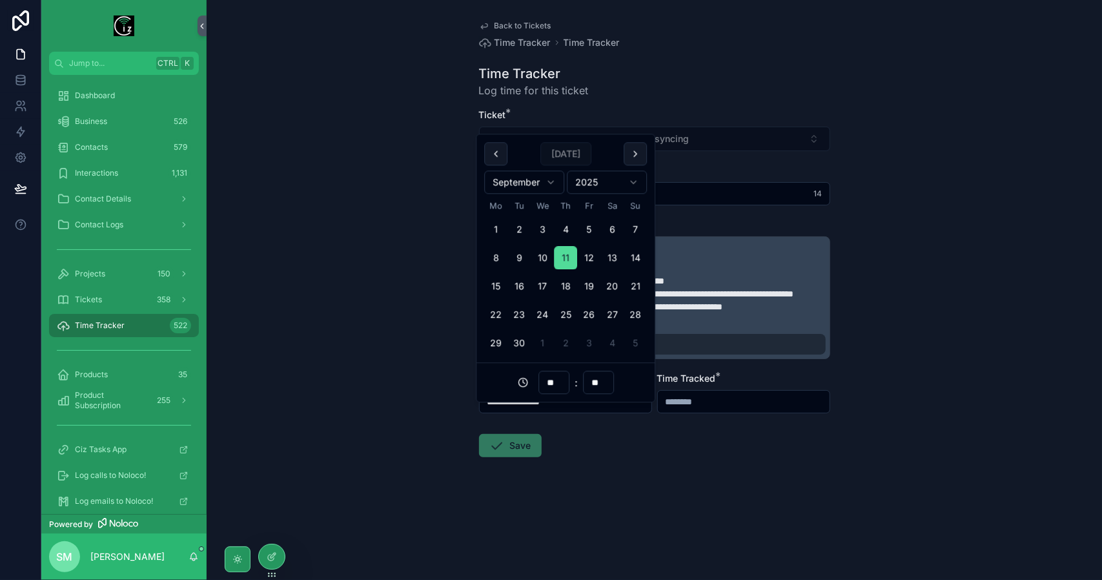
click at [755, 411] on input "scrollable content" at bounding box center [744, 401] width 172 height 18
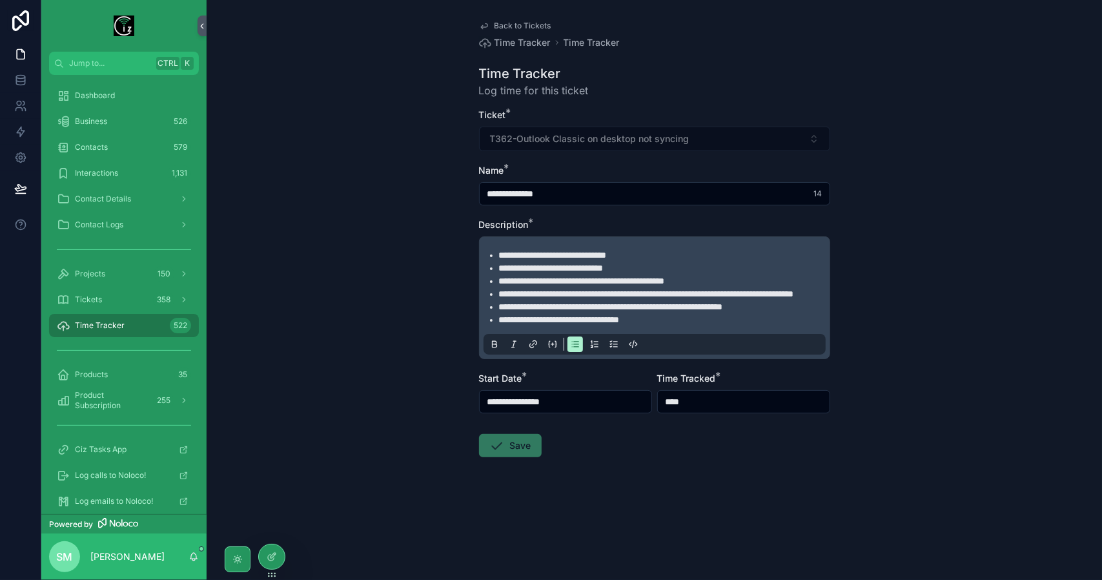
type input "*******"
click at [701, 463] on form "**********" at bounding box center [654, 323] width 351 height 431
click at [687, 326] on li "**********" at bounding box center [663, 319] width 329 height 13
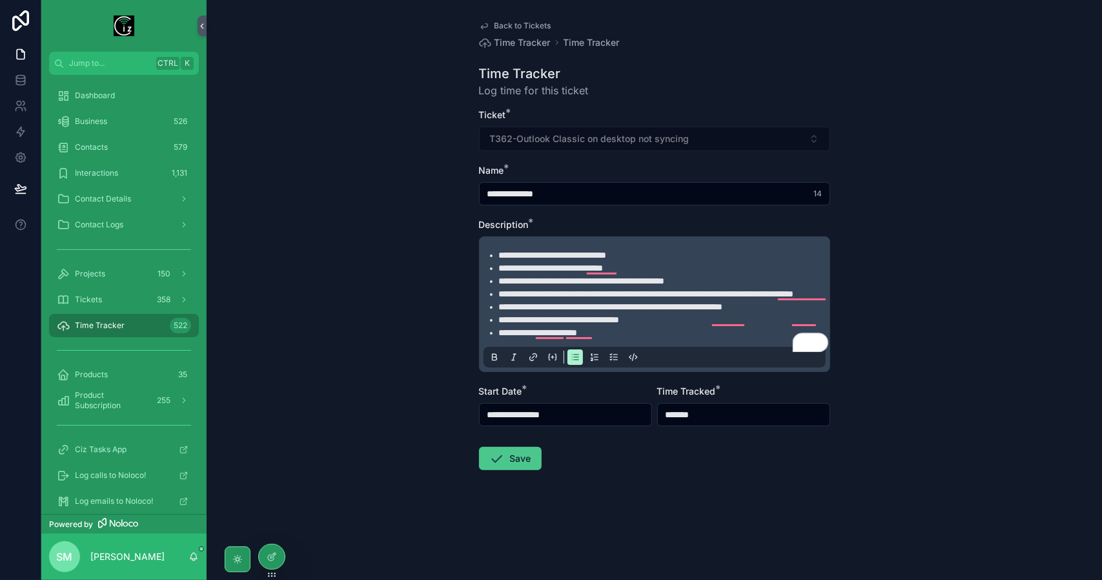
click at [533, 470] on button "Save" at bounding box center [510, 458] width 63 height 23
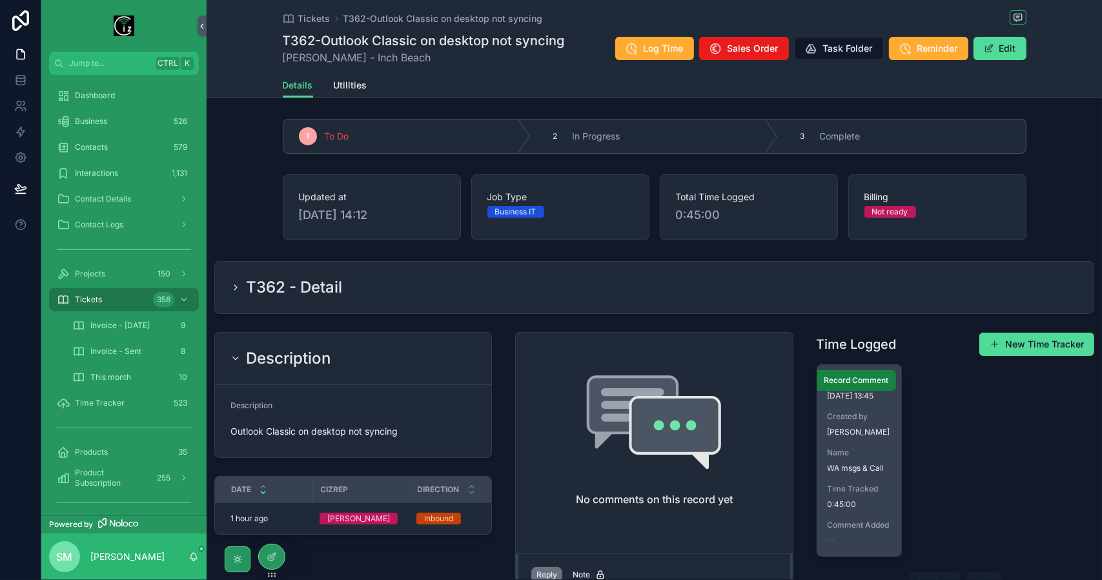
click at [857, 383] on span "Record Comment" at bounding box center [856, 380] width 65 height 10
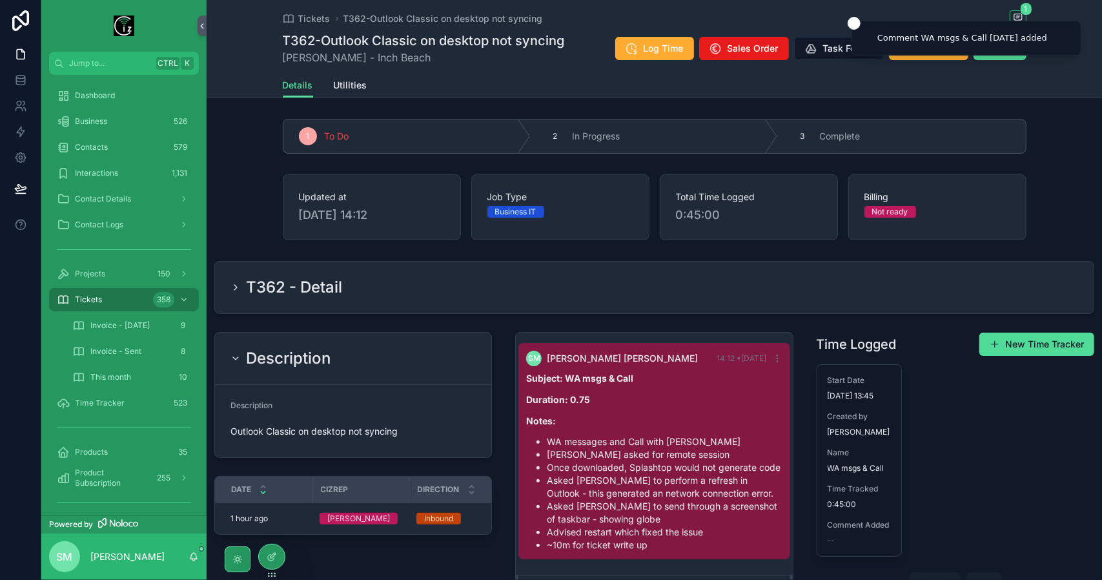
click at [414, 295] on div "T362 - Detail" at bounding box center [654, 287] width 848 height 21
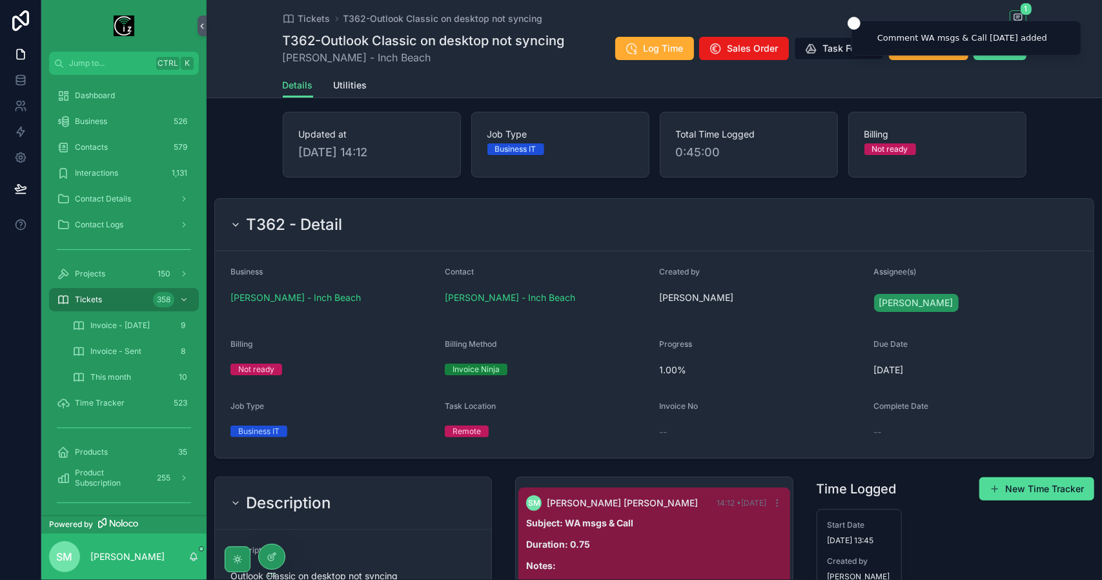
scroll to position [65, 0]
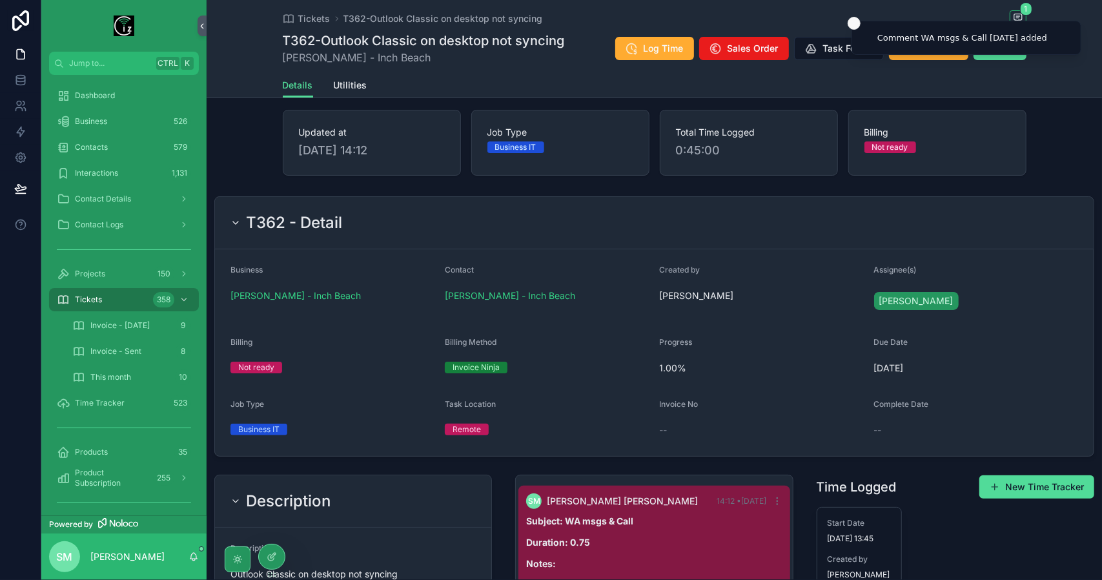
click at [853, 25] on icon "Close toast" at bounding box center [854, 23] width 8 height 8
click at [1012, 46] on button "Edit" at bounding box center [999, 48] width 53 height 23
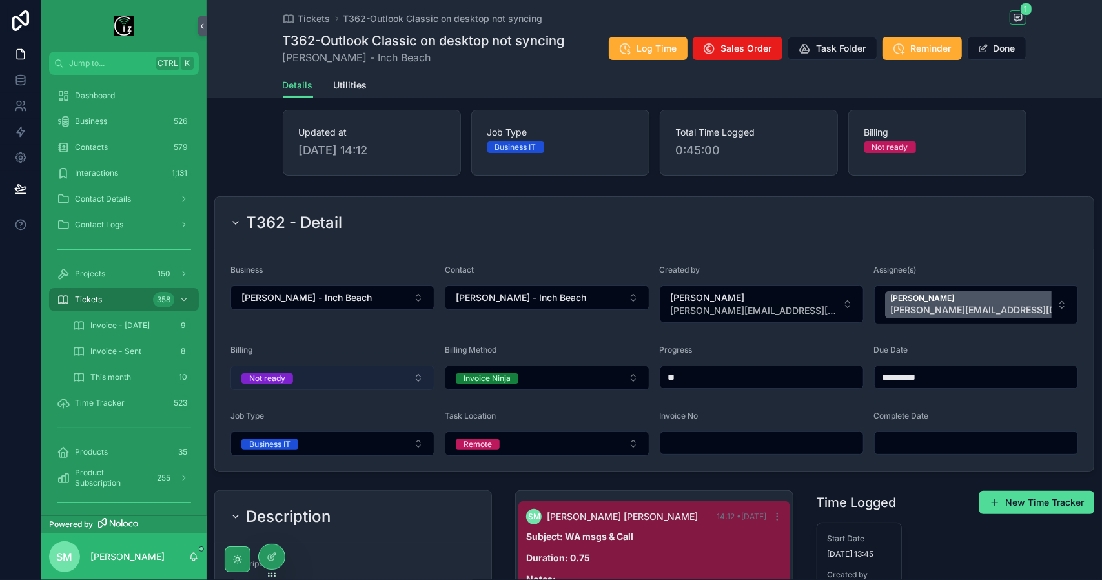
click at [379, 381] on button "Not ready" at bounding box center [332, 377] width 204 height 25
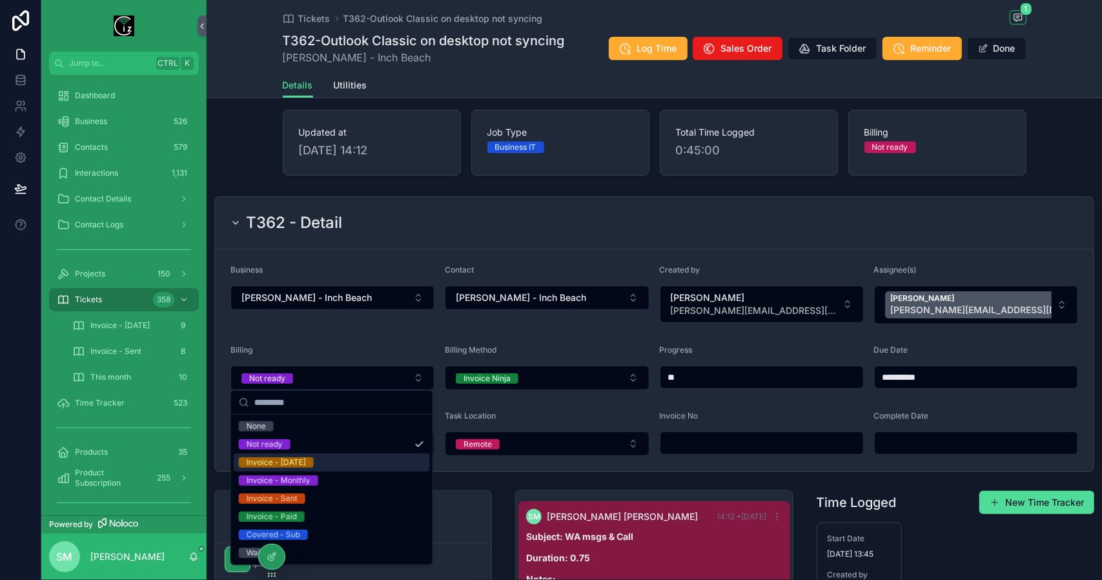
click at [361, 458] on div "Invoice - [DATE]" at bounding box center [332, 462] width 196 height 18
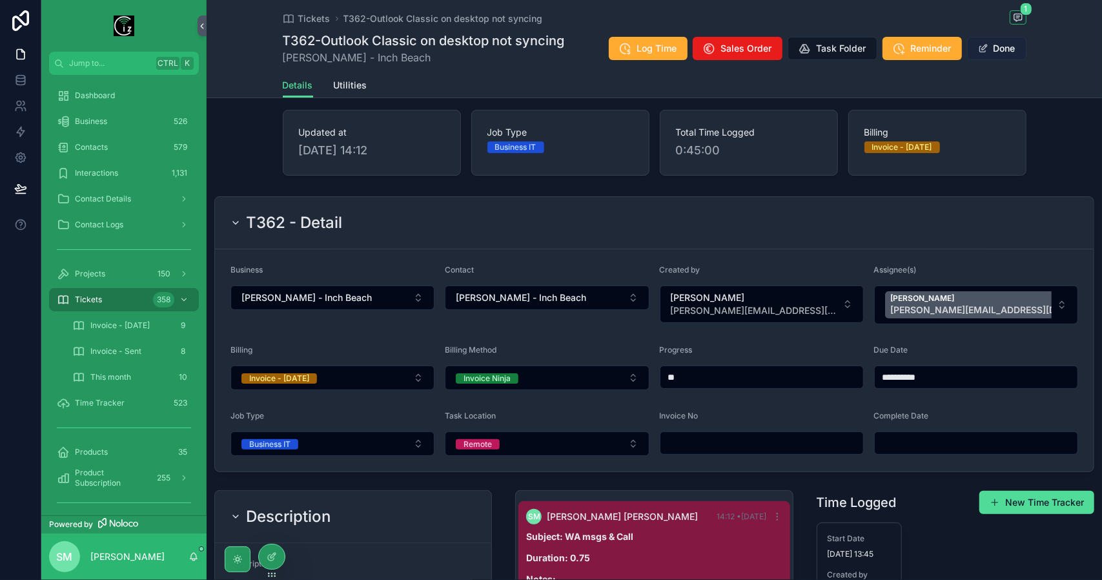
click at [990, 50] on button "Done" at bounding box center [996, 48] width 59 height 23
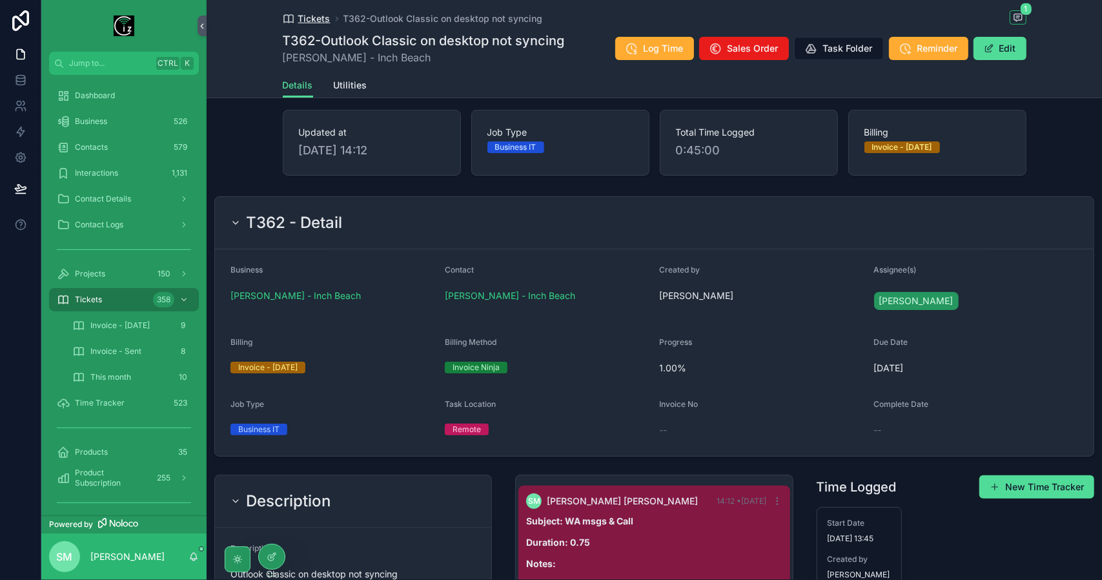
click at [316, 17] on span "Tickets" at bounding box center [314, 18] width 32 height 13
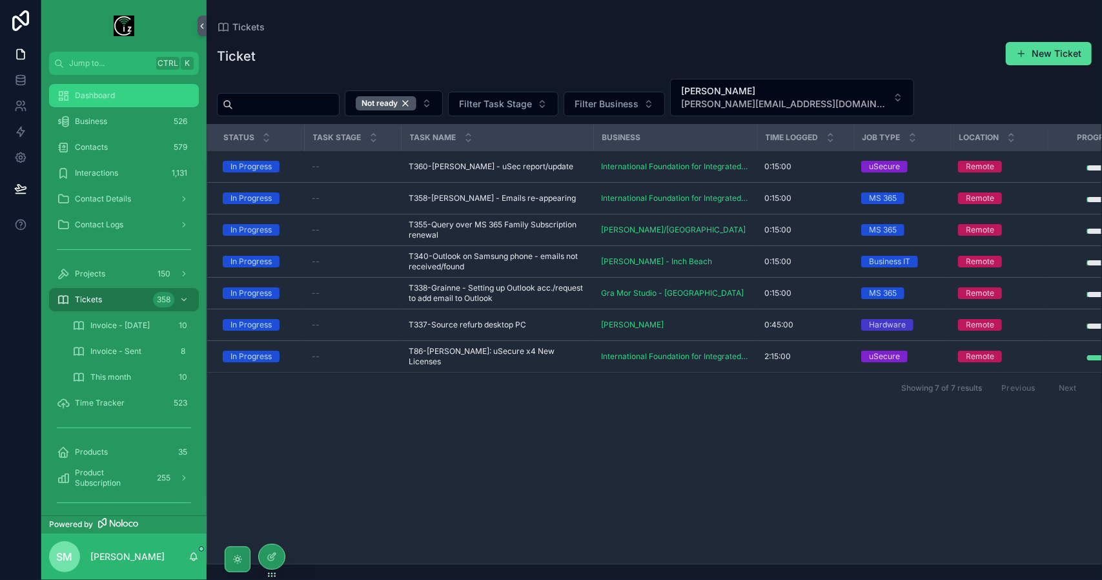
click at [101, 95] on span "Dashboard" at bounding box center [95, 95] width 40 height 10
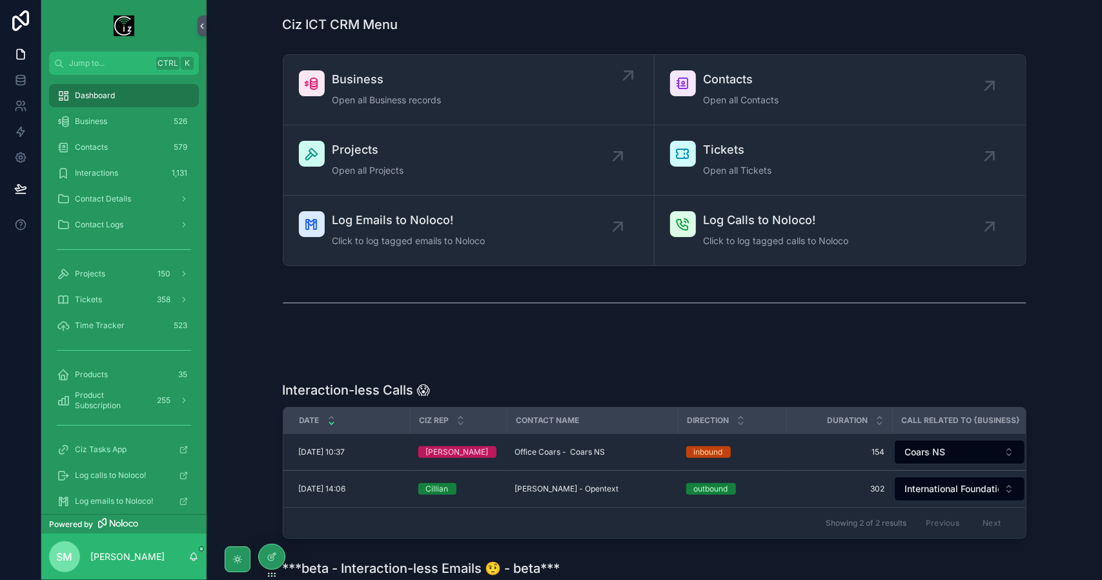
click at [414, 100] on span "Open all Business records" at bounding box center [386, 100] width 109 height 13
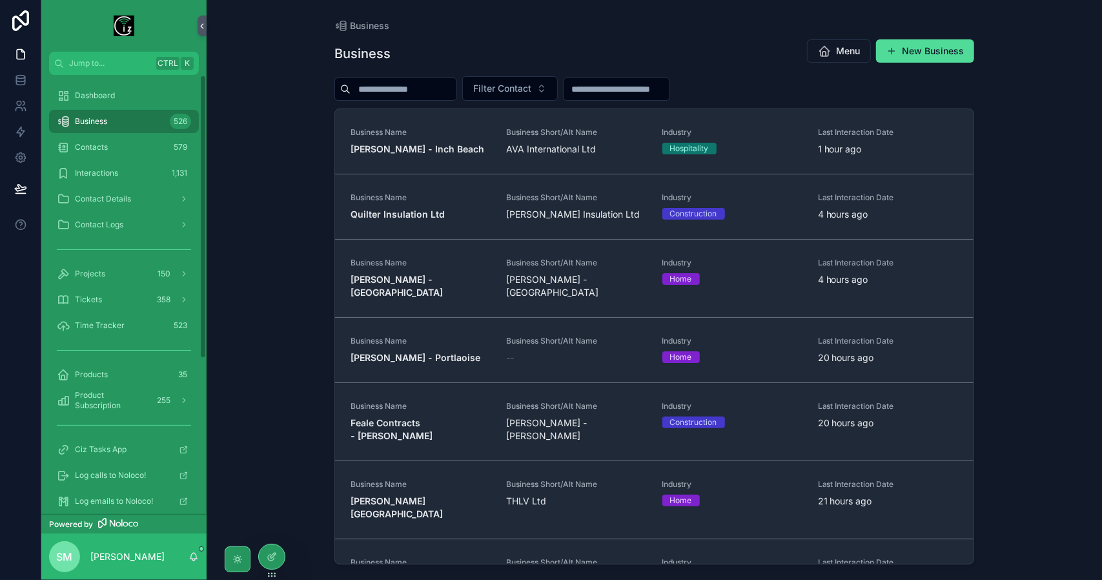
click at [401, 89] on input "scrollable content" at bounding box center [404, 89] width 106 height 18
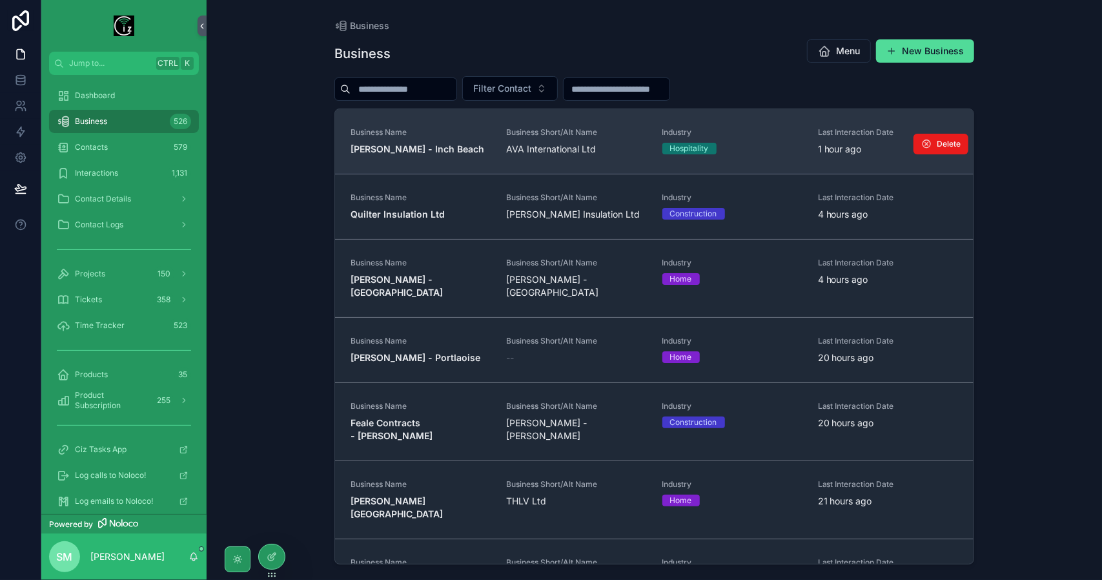
click at [385, 147] on strong "[PERSON_NAME] - Inch Beach" at bounding box center [418, 148] width 134 height 11
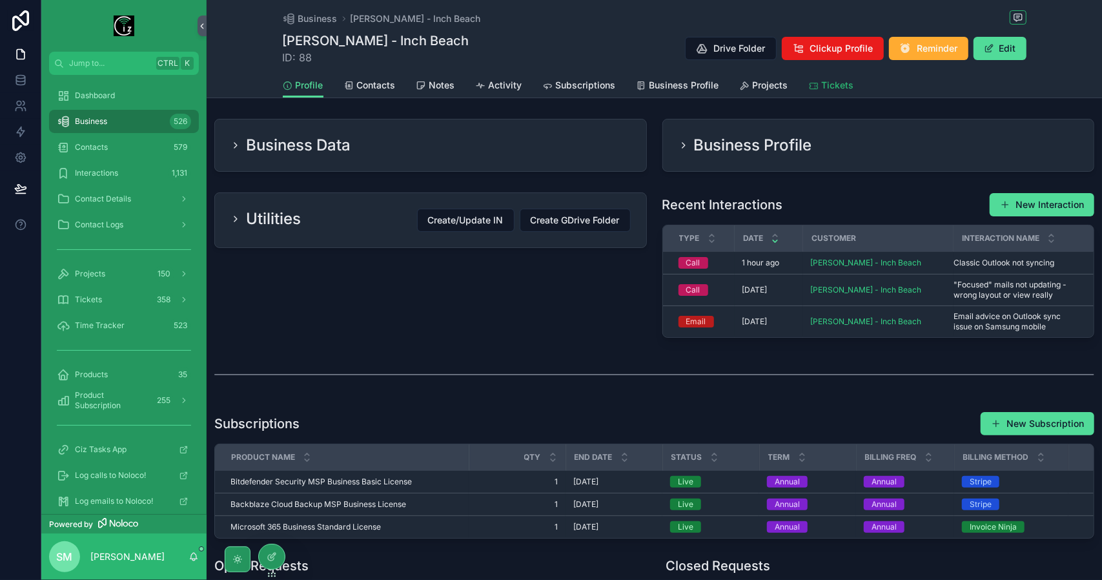
click at [844, 83] on span "Tickets" at bounding box center [838, 85] width 32 height 13
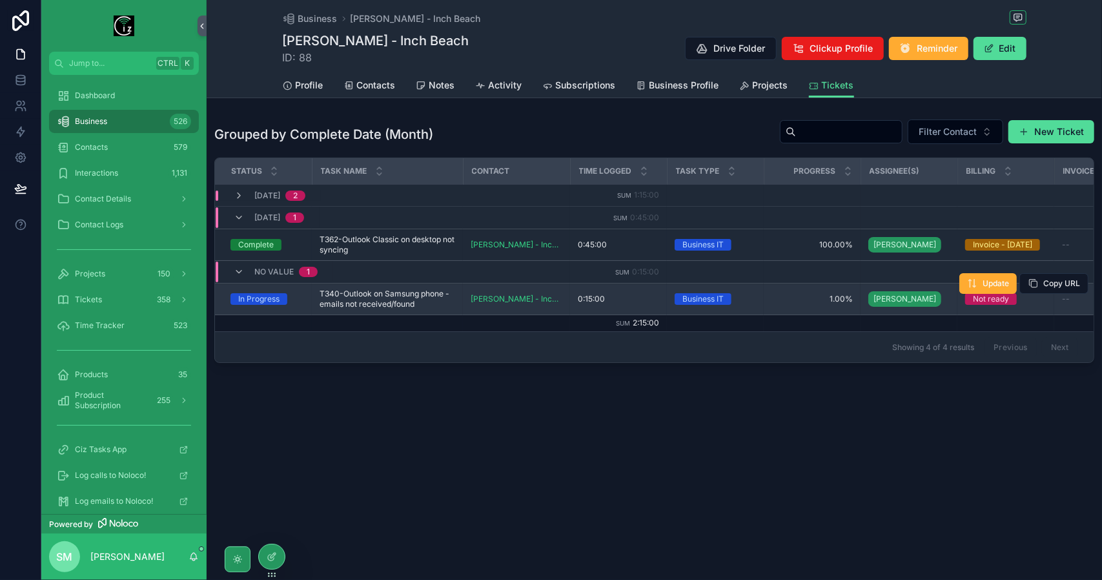
click at [378, 301] on span "T340-Outlook on Samsung phone - emails not received/found" at bounding box center [388, 299] width 136 height 21
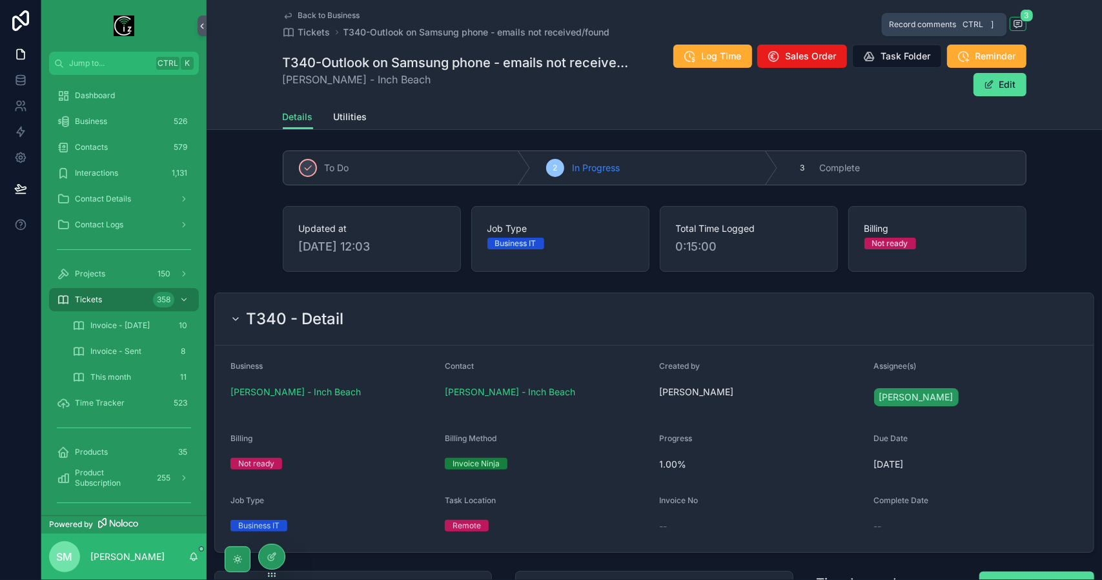
click at [1016, 23] on icon "scrollable content" at bounding box center [1017, 23] width 3 height 0
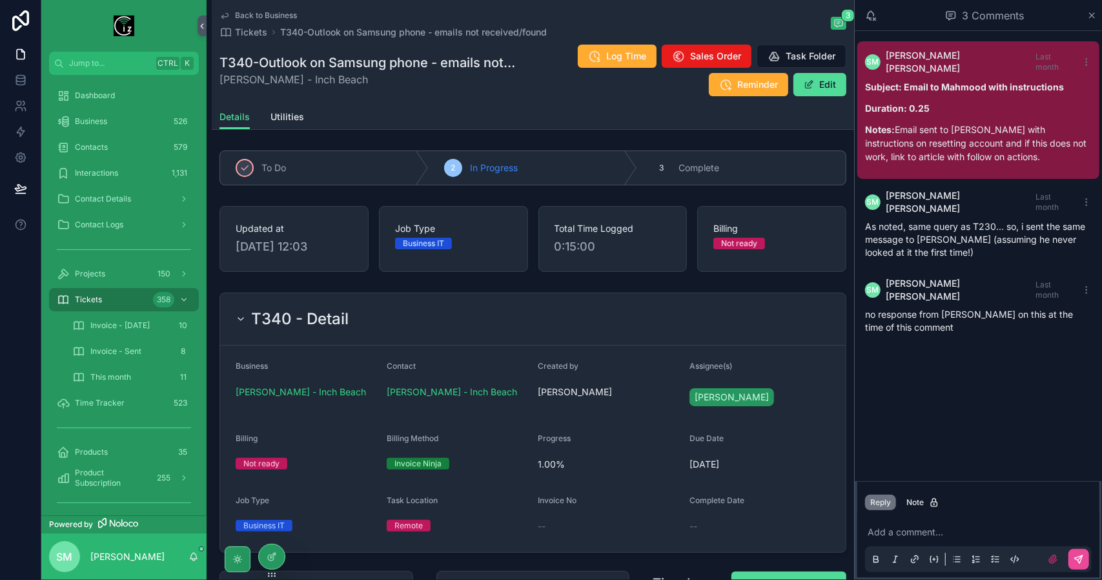
click at [920, 529] on p "scrollable content" at bounding box center [981, 531] width 227 height 13
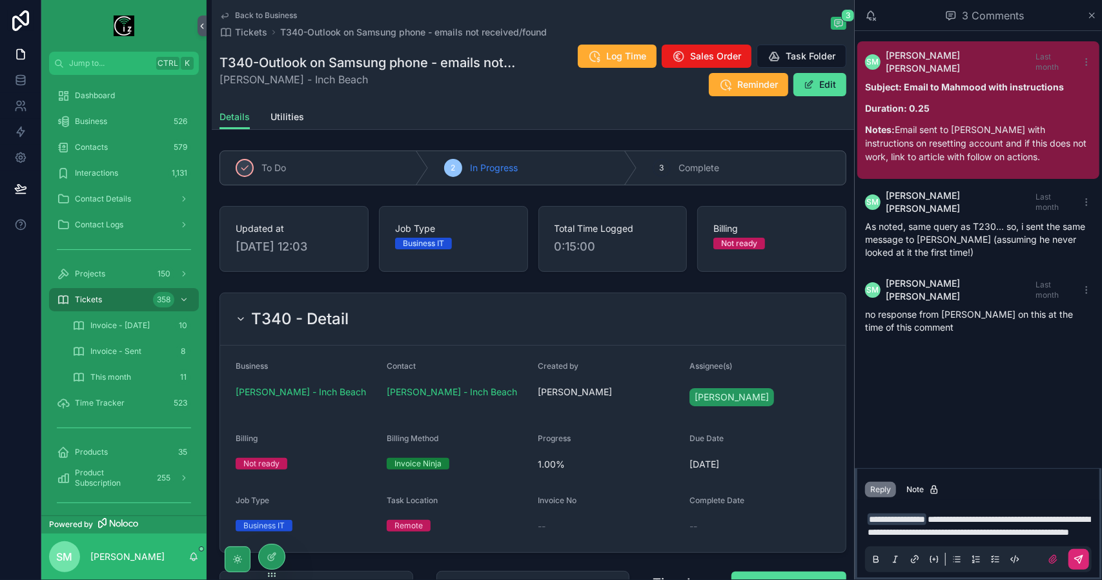
click at [1086, 560] on button "scrollable content" at bounding box center [1078, 559] width 21 height 21
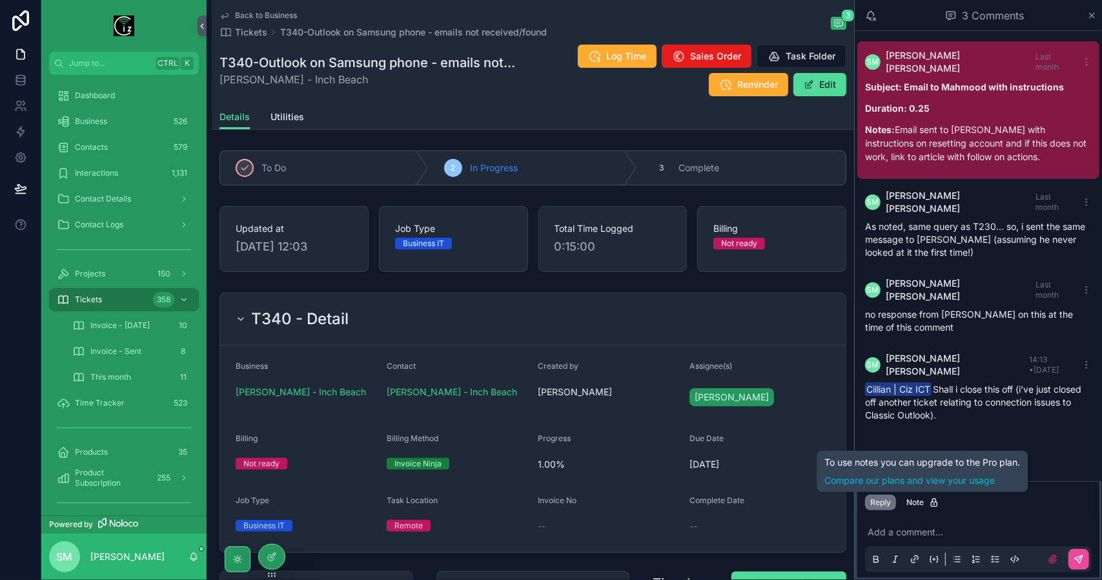
click at [294, 320] on h2 "T340 - Detail" at bounding box center [299, 319] width 97 height 21
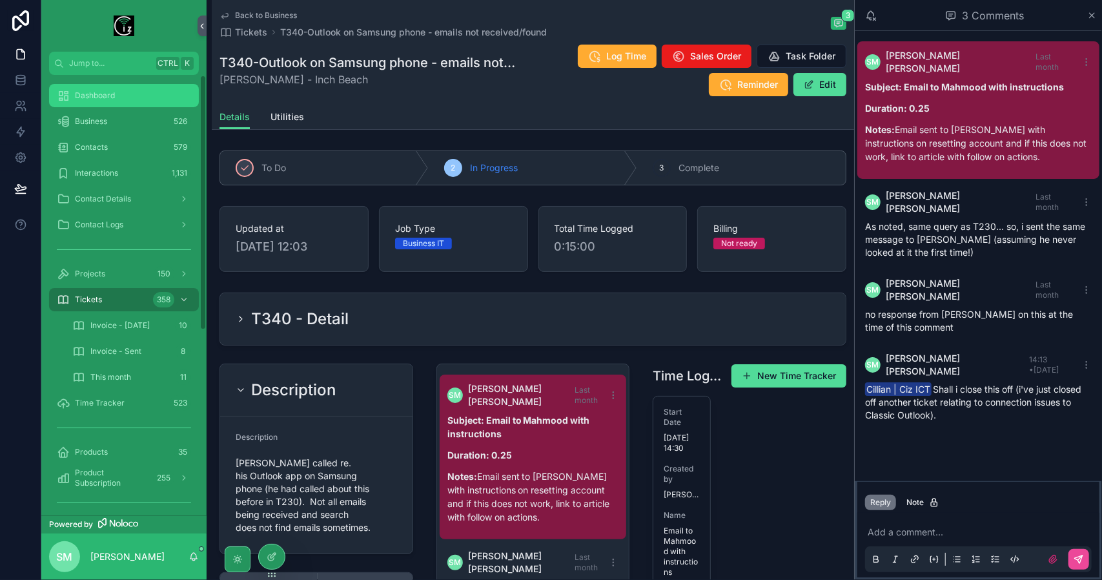
click at [114, 95] on span "Dashboard" at bounding box center [95, 95] width 40 height 10
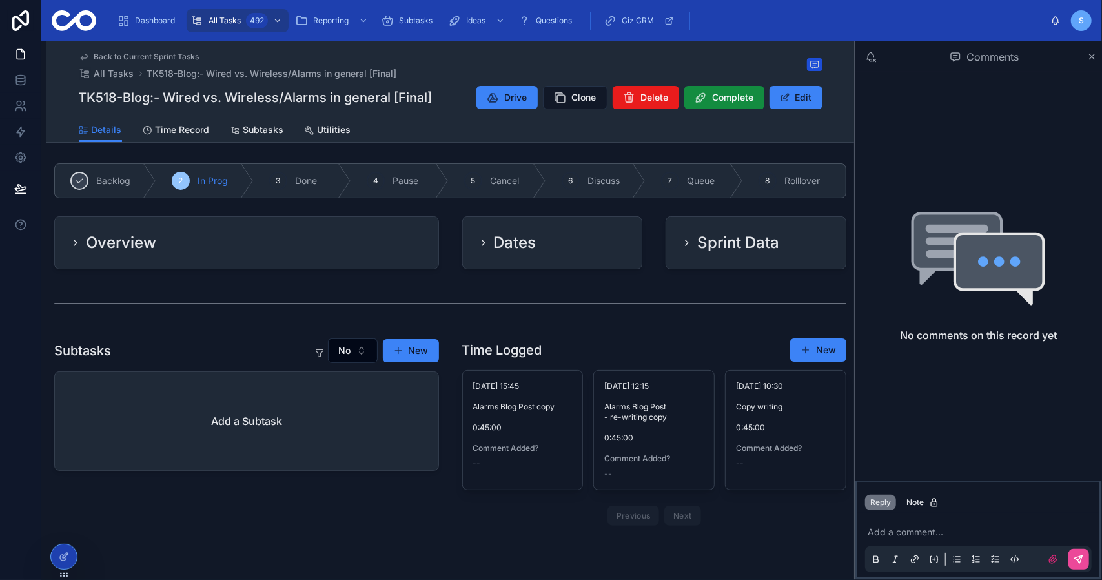
click at [937, 532] on p at bounding box center [981, 531] width 227 height 13
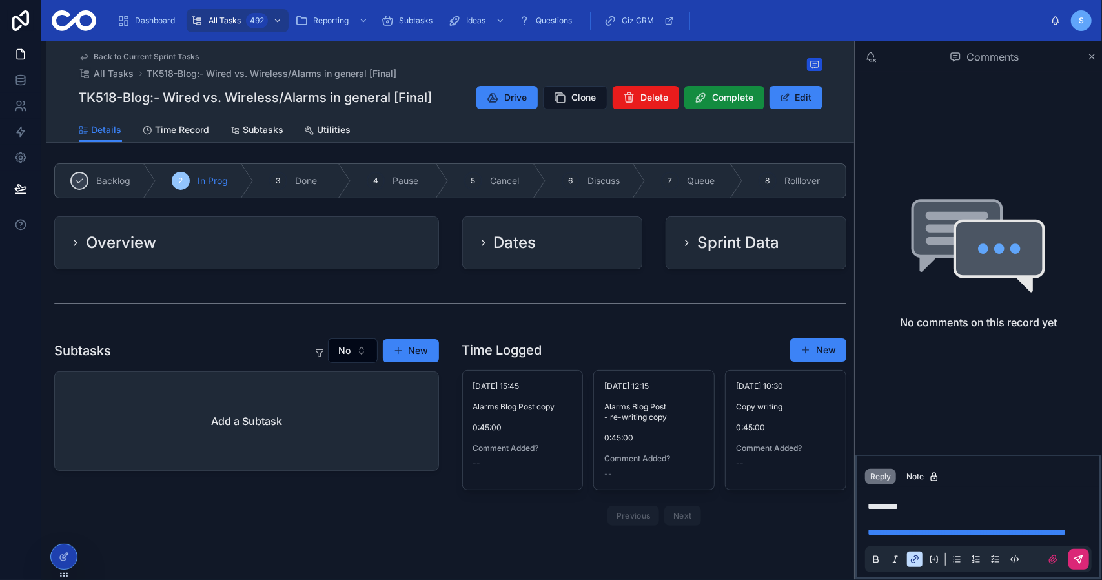
click at [1081, 563] on icon at bounding box center [1078, 559] width 10 height 10
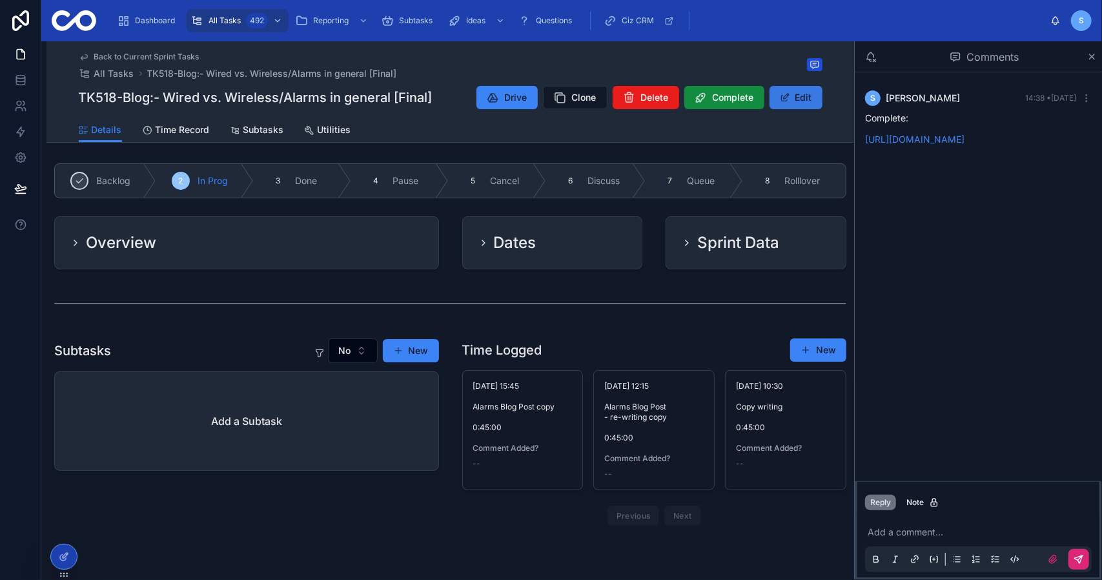
click at [800, 97] on button "Edit" at bounding box center [795, 97] width 53 height 23
click at [314, 184] on span "Done" at bounding box center [306, 180] width 22 height 13
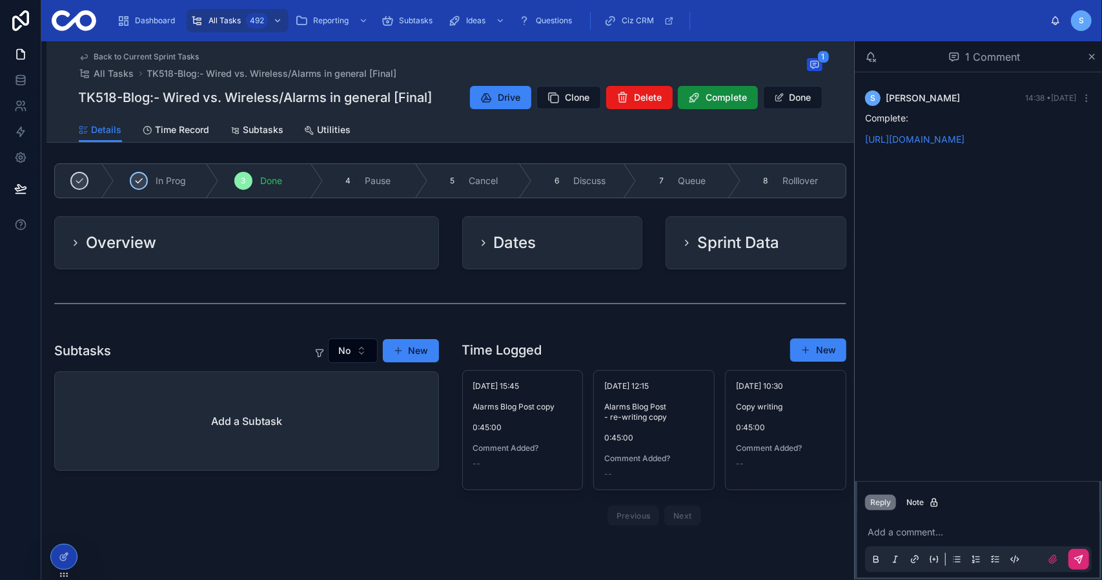
click at [168, 180] on span "In Prog" at bounding box center [171, 180] width 30 height 13
click at [783, 103] on button "Done" at bounding box center [792, 97] width 59 height 23
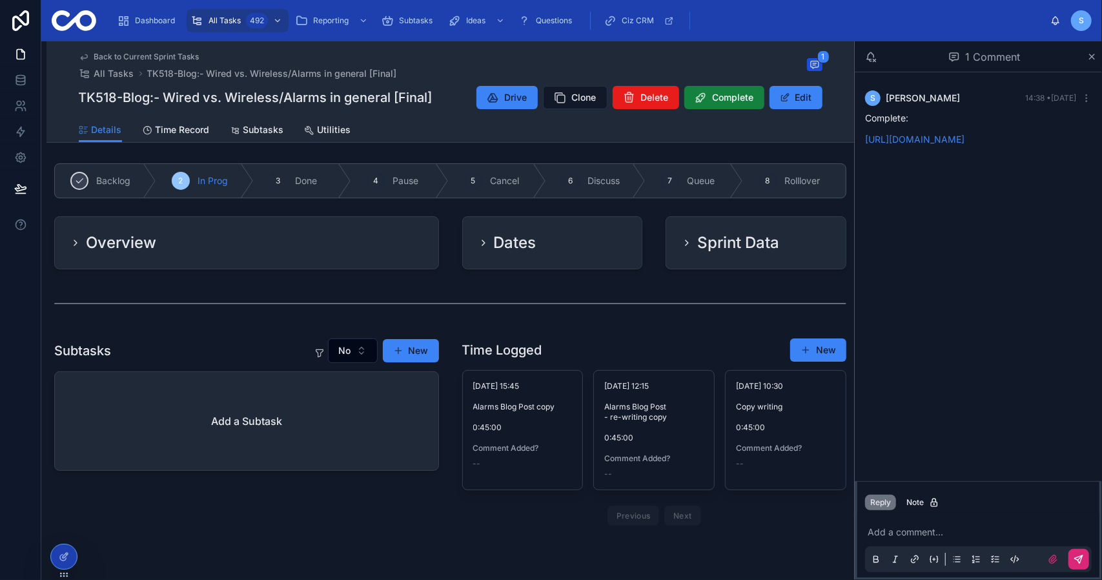
click at [724, 103] on span "Complete" at bounding box center [733, 97] width 41 height 13
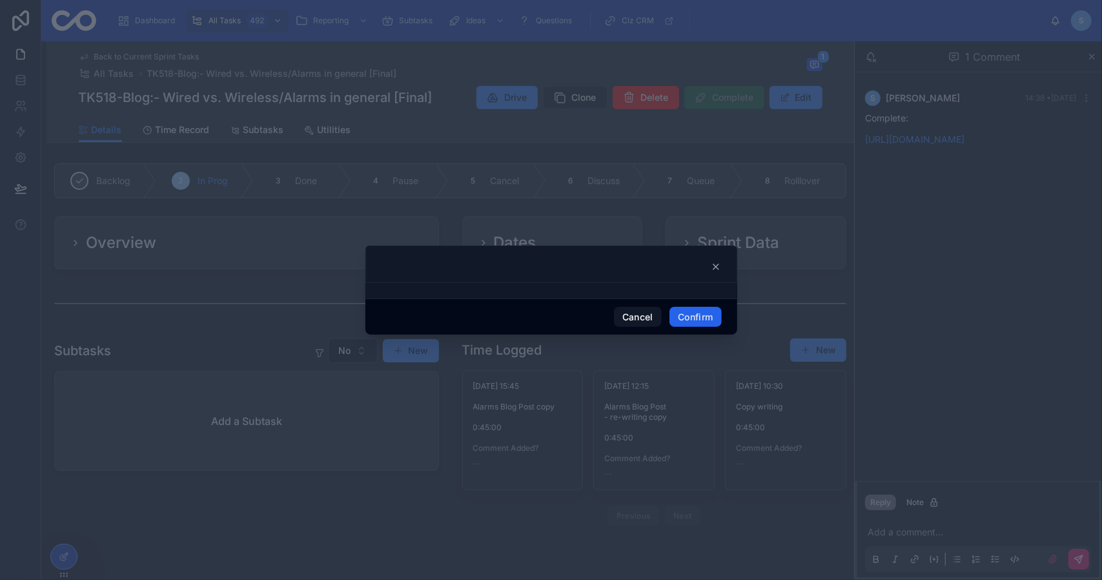
click at [683, 320] on button "Confirm" at bounding box center [695, 317] width 52 height 21
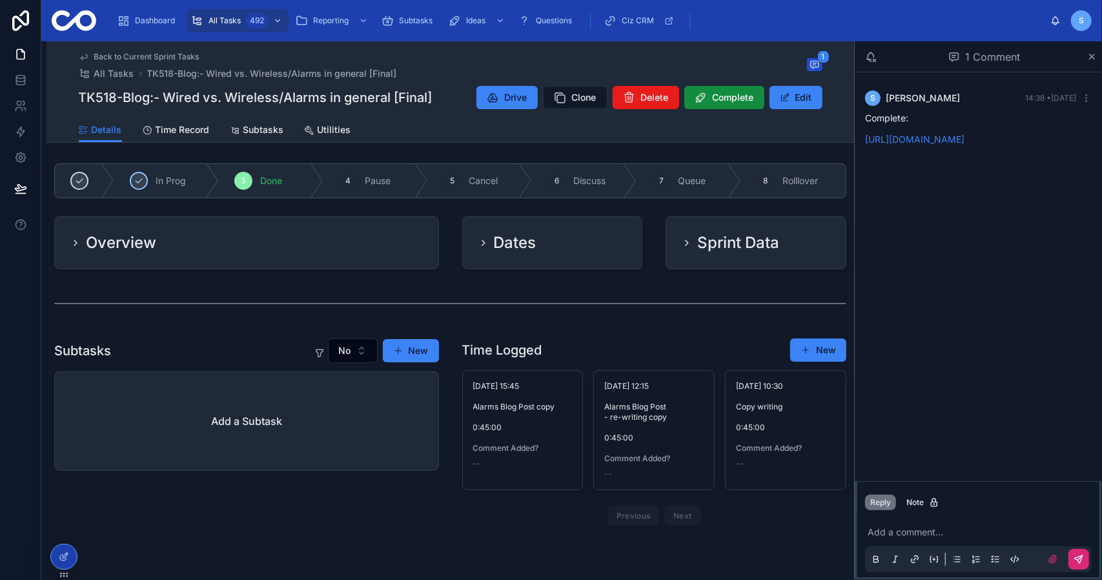
click at [745, 250] on h2 "Sprint Data" at bounding box center [738, 242] width 82 height 21
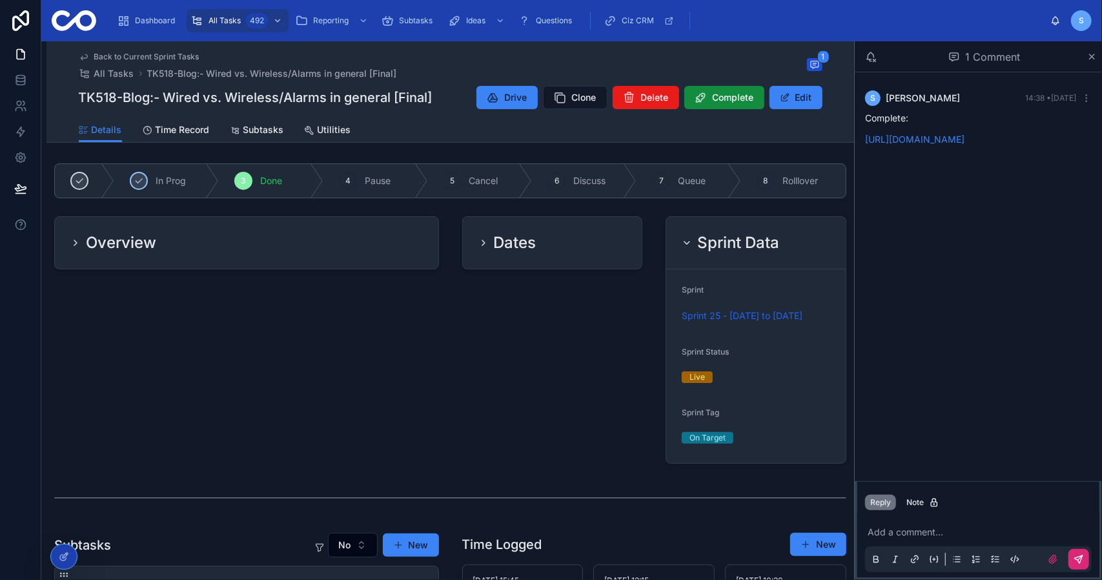
click at [571, 254] on div "Dates" at bounding box center [552, 243] width 179 height 52
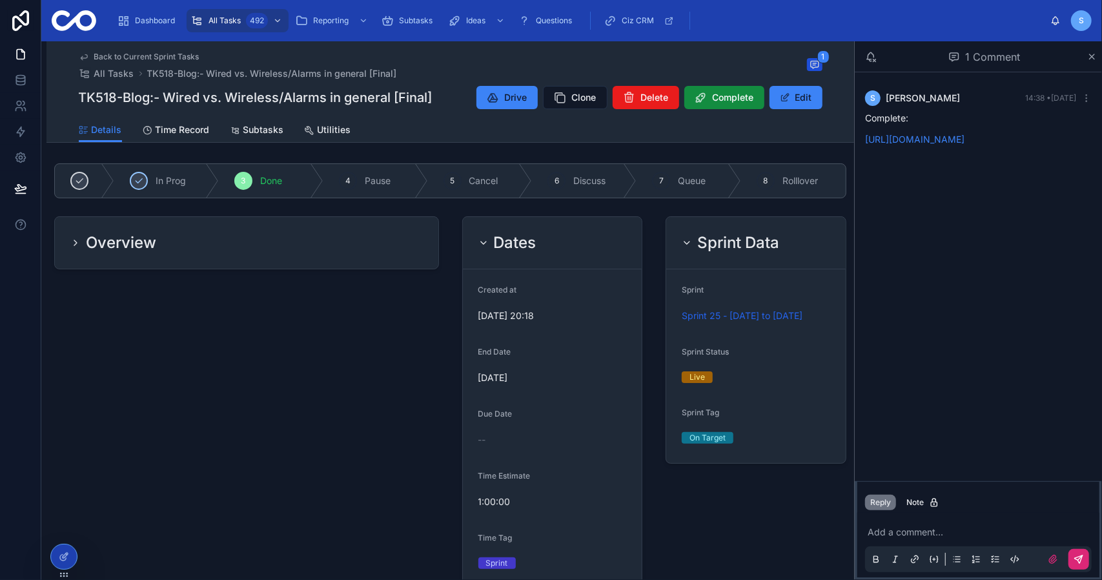
click at [331, 259] on div "Overview" at bounding box center [246, 243] width 383 height 52
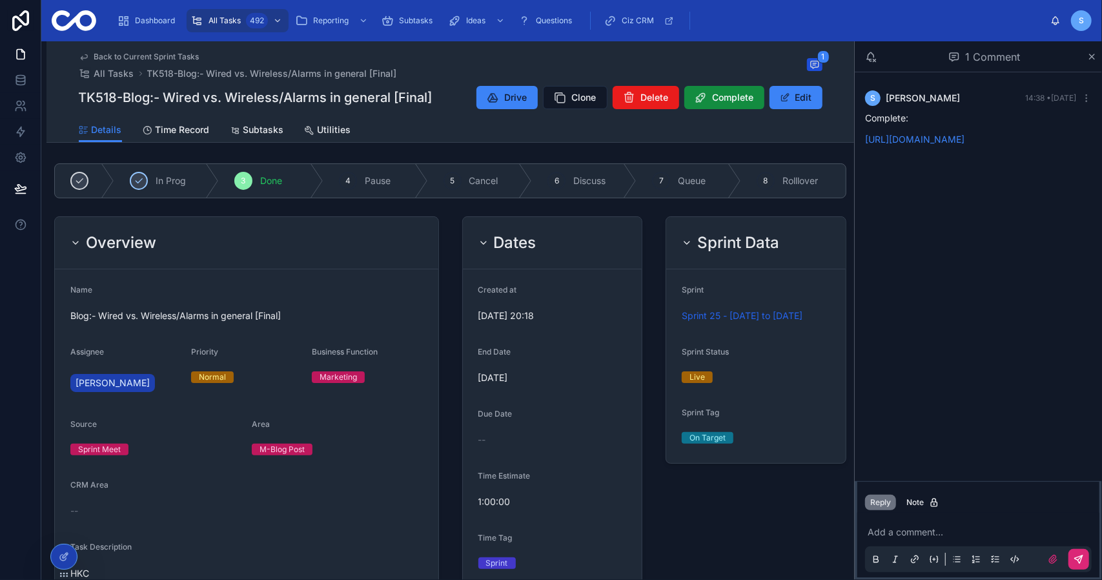
click at [331, 259] on div "Overview" at bounding box center [246, 243] width 383 height 52
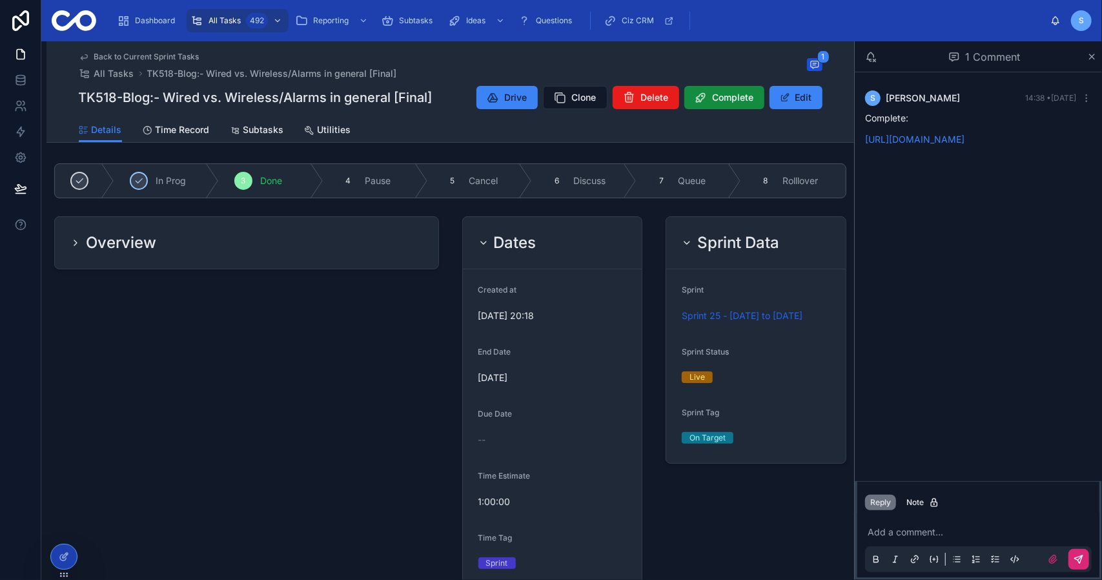
click at [518, 249] on h2 "Dates" at bounding box center [515, 242] width 43 height 21
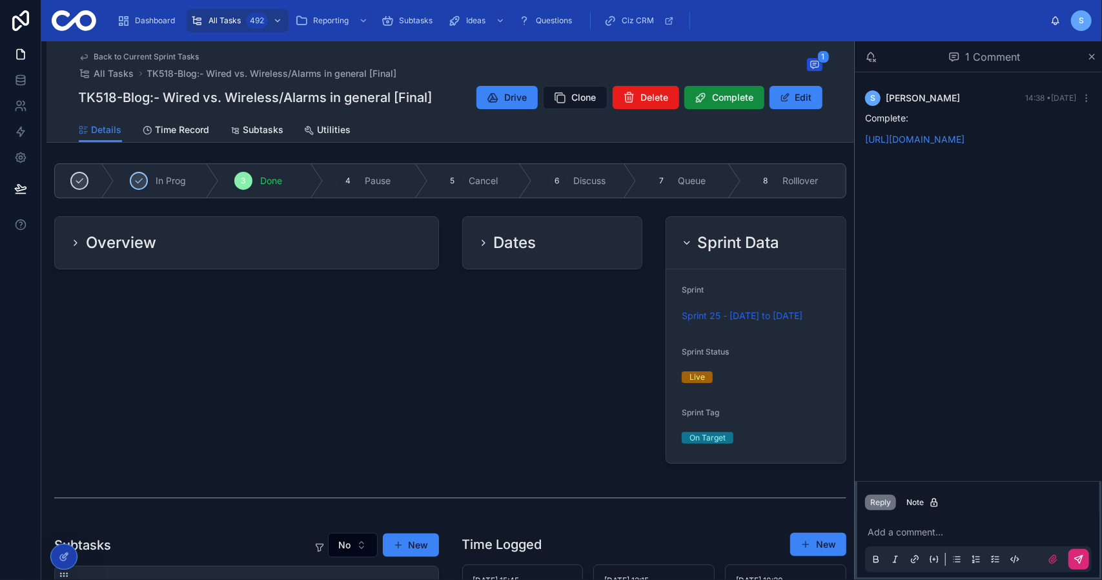
click at [726, 240] on h2 "Sprint Data" at bounding box center [738, 242] width 82 height 21
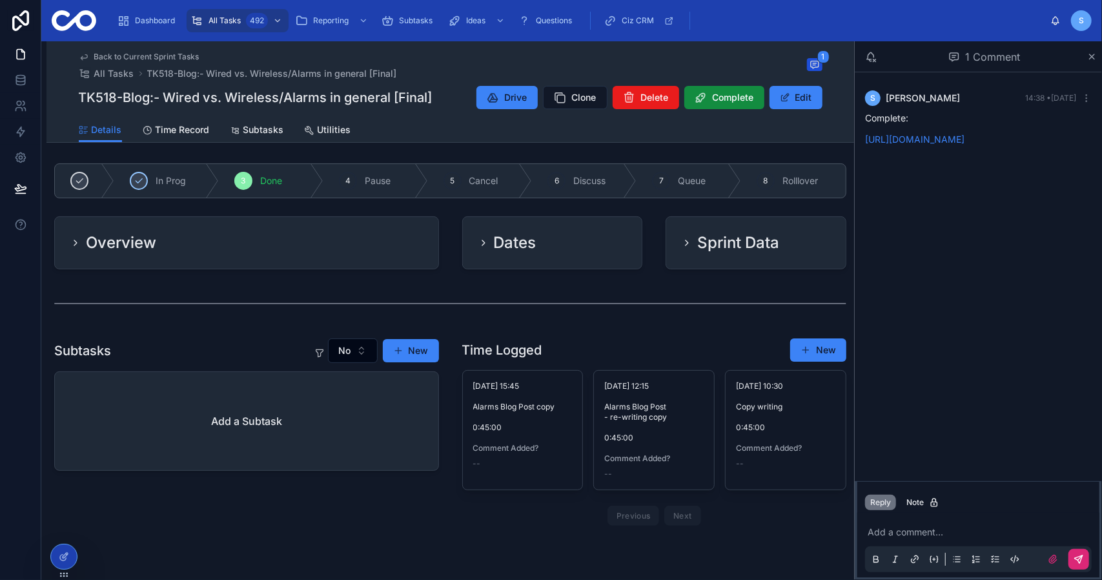
click at [138, 59] on span "Back to Current Sprint Tasks" at bounding box center [146, 57] width 105 height 10
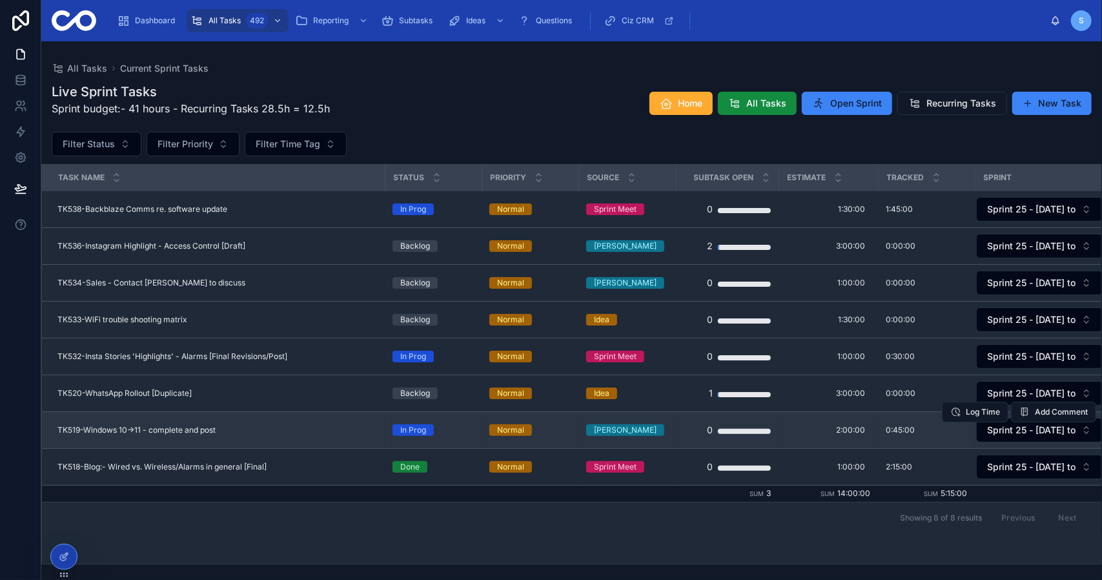
click at [216, 427] on span "TK519-Windows 10->11 - complete and post" at bounding box center [136, 430] width 158 height 10
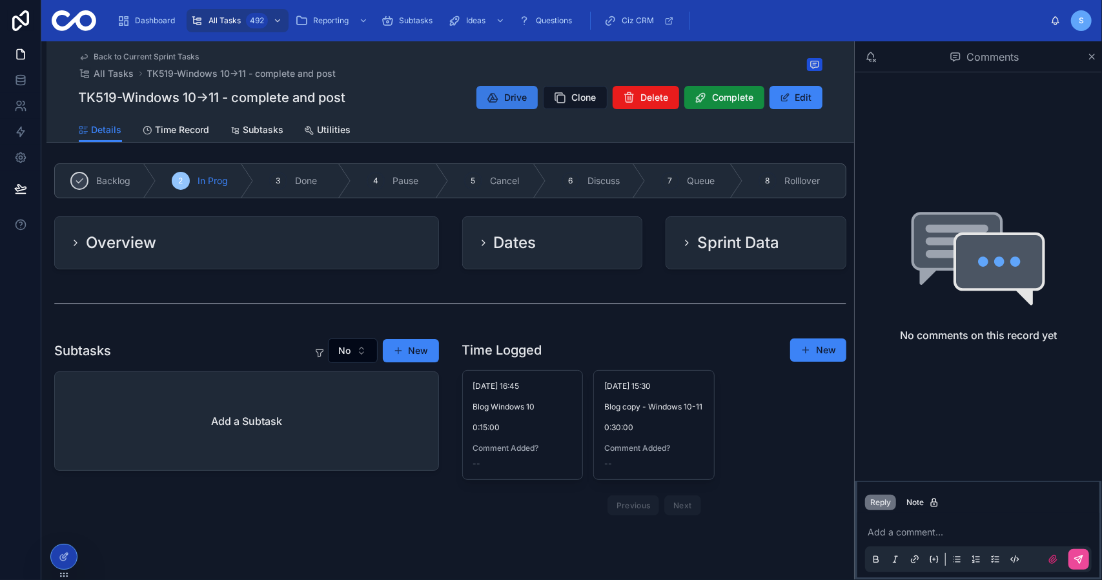
click at [518, 94] on span "Drive" at bounding box center [516, 97] width 23 height 13
